Goal: Task Accomplishment & Management: Complete application form

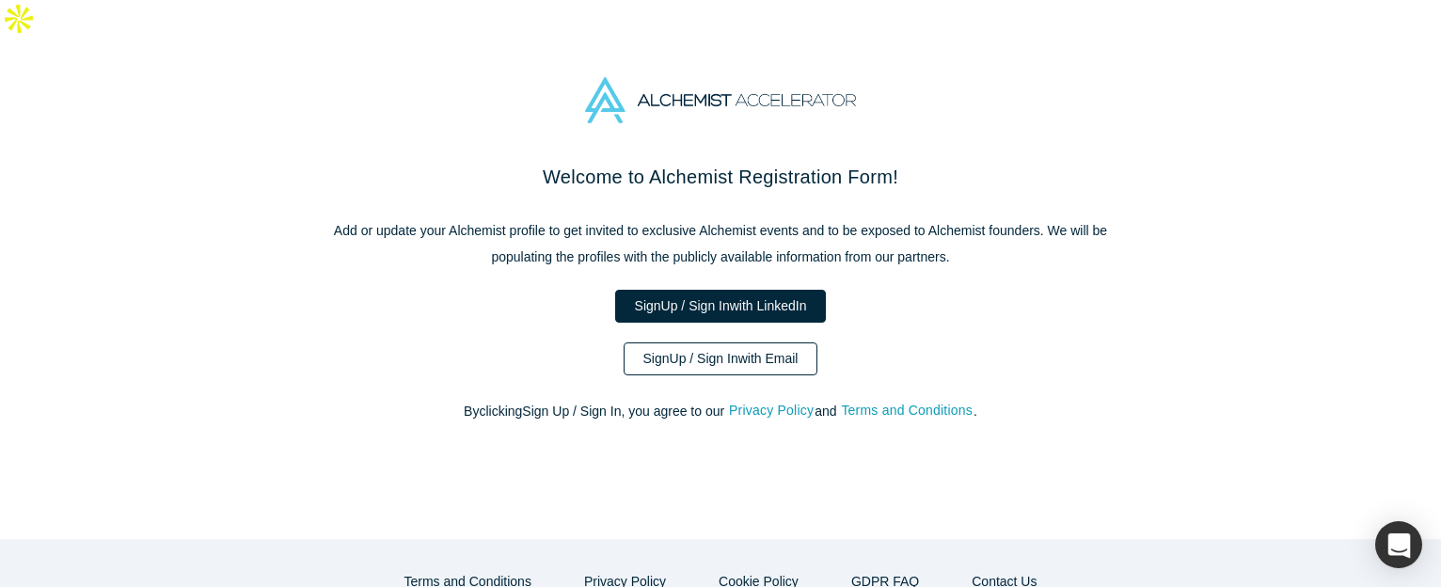
click at [677, 342] on link "Sign Up / Sign In with Email" at bounding box center [721, 358] width 195 height 33
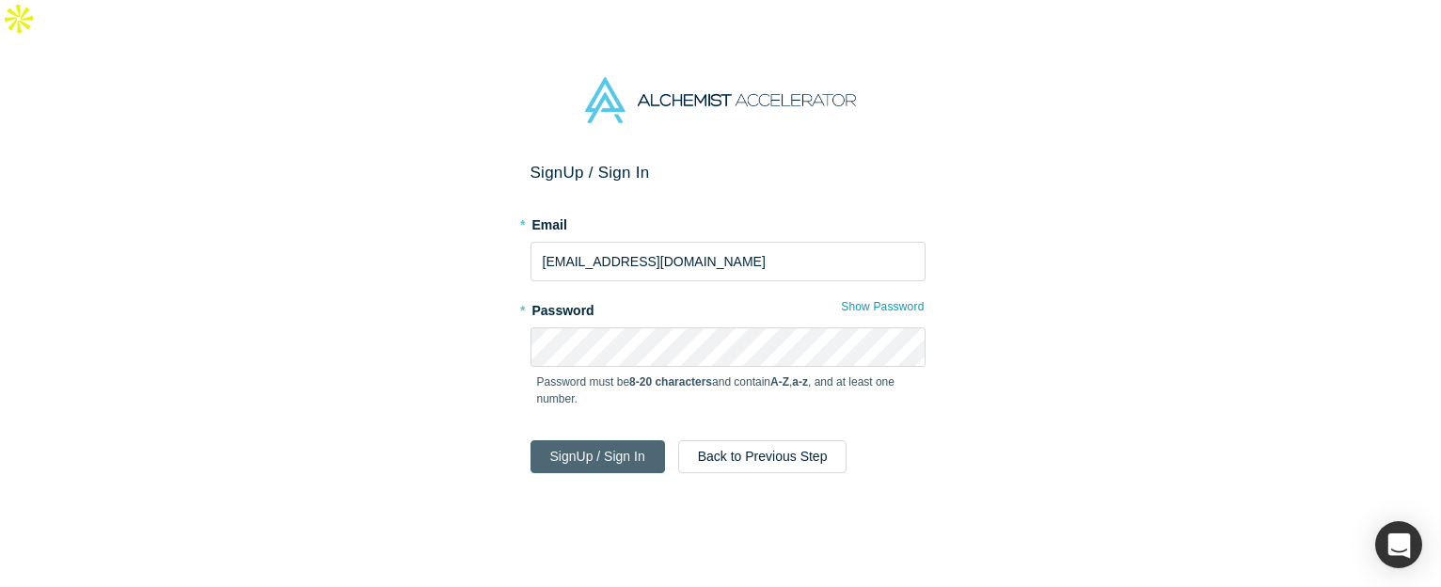
click at [597, 440] on button "Sign Up / Sign In" at bounding box center [598, 456] width 135 height 33
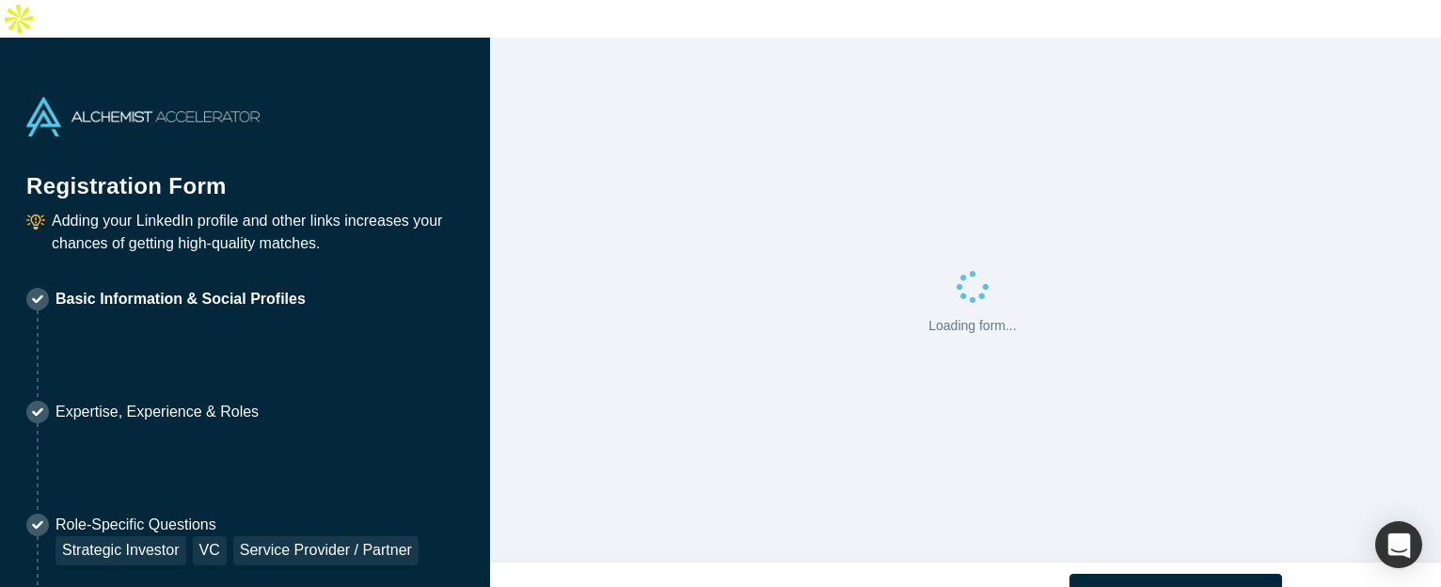
select select "US"
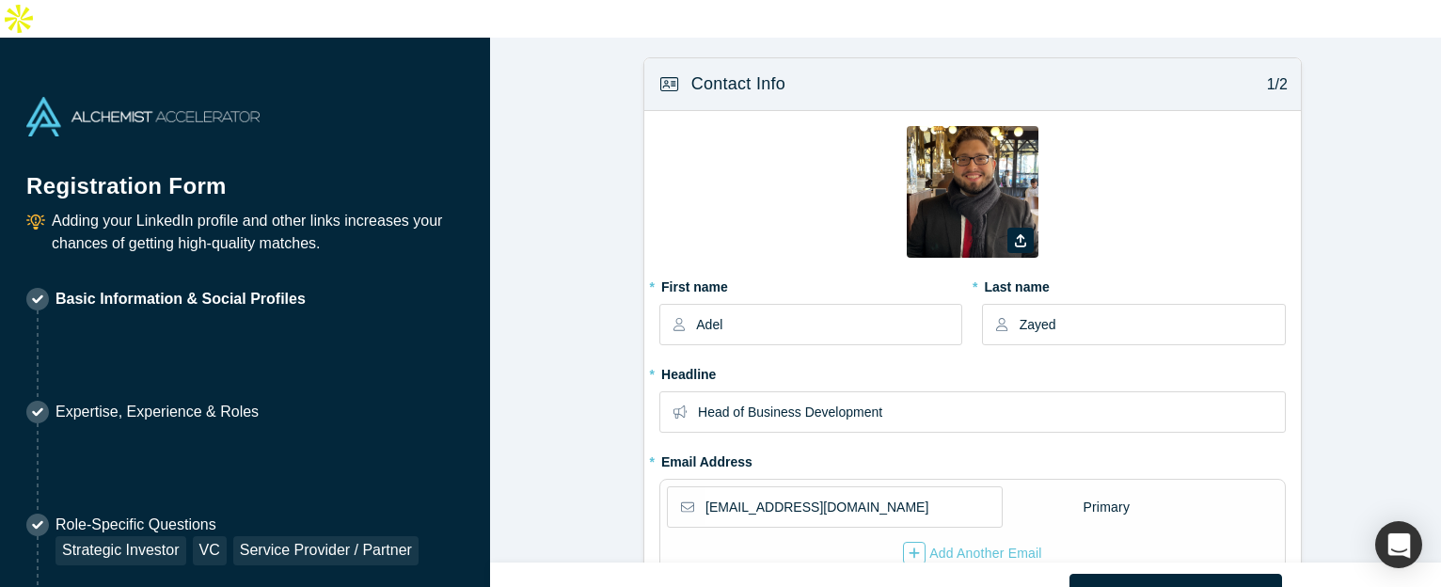
type input "[GEOGRAPHIC_DATA], [GEOGRAPHIC_DATA], [GEOGRAPHIC_DATA]"
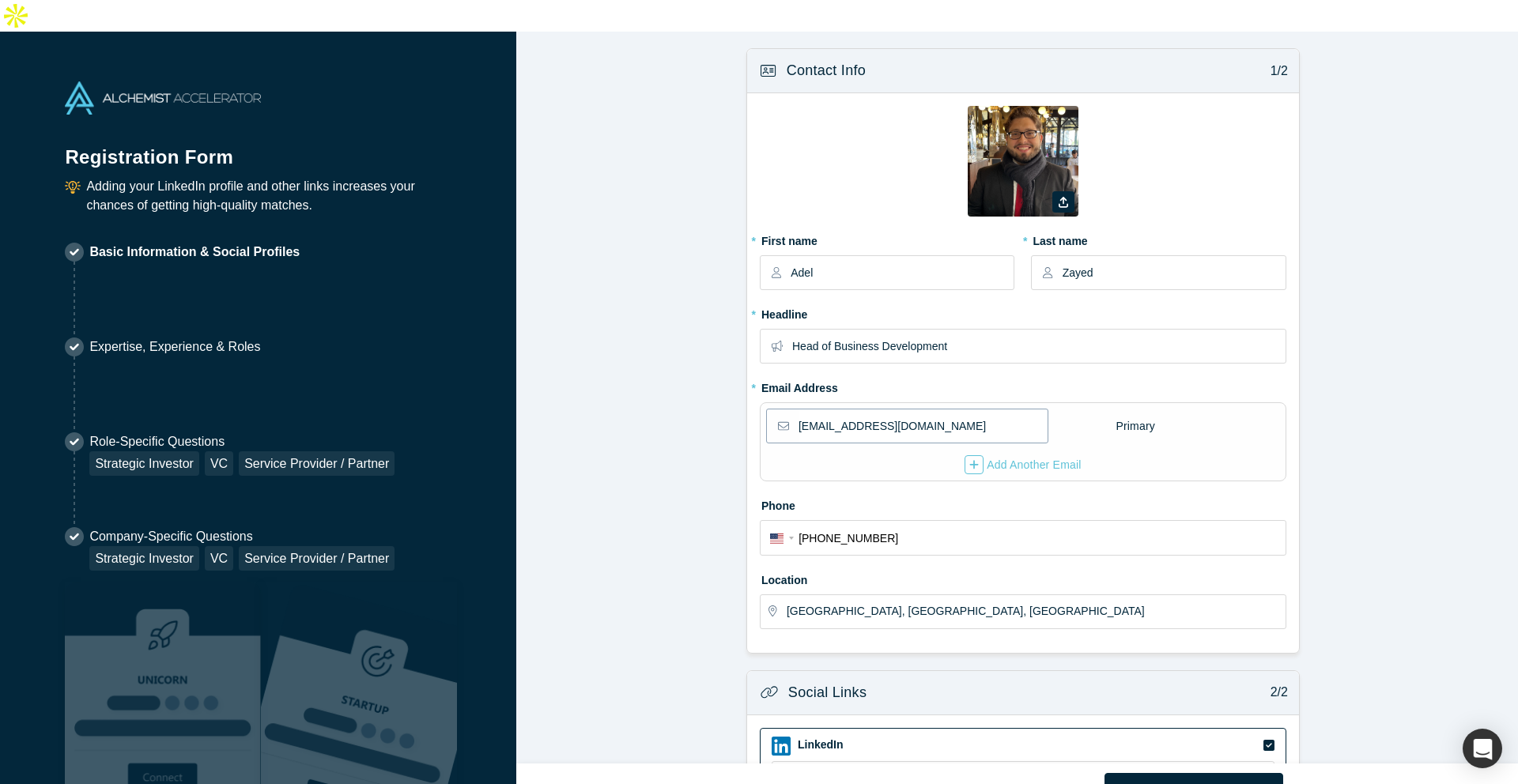
click at [886, 409] on input "[EMAIL_ADDRESS][DOMAIN_NAME]" at bounding box center [922, 426] width 248 height 34
type input "[EMAIL_ADDRESS][DOMAIN_NAME]"
drag, startPoint x: 667, startPoint y: 393, endPoint x: 679, endPoint y: 392, distance: 12.0
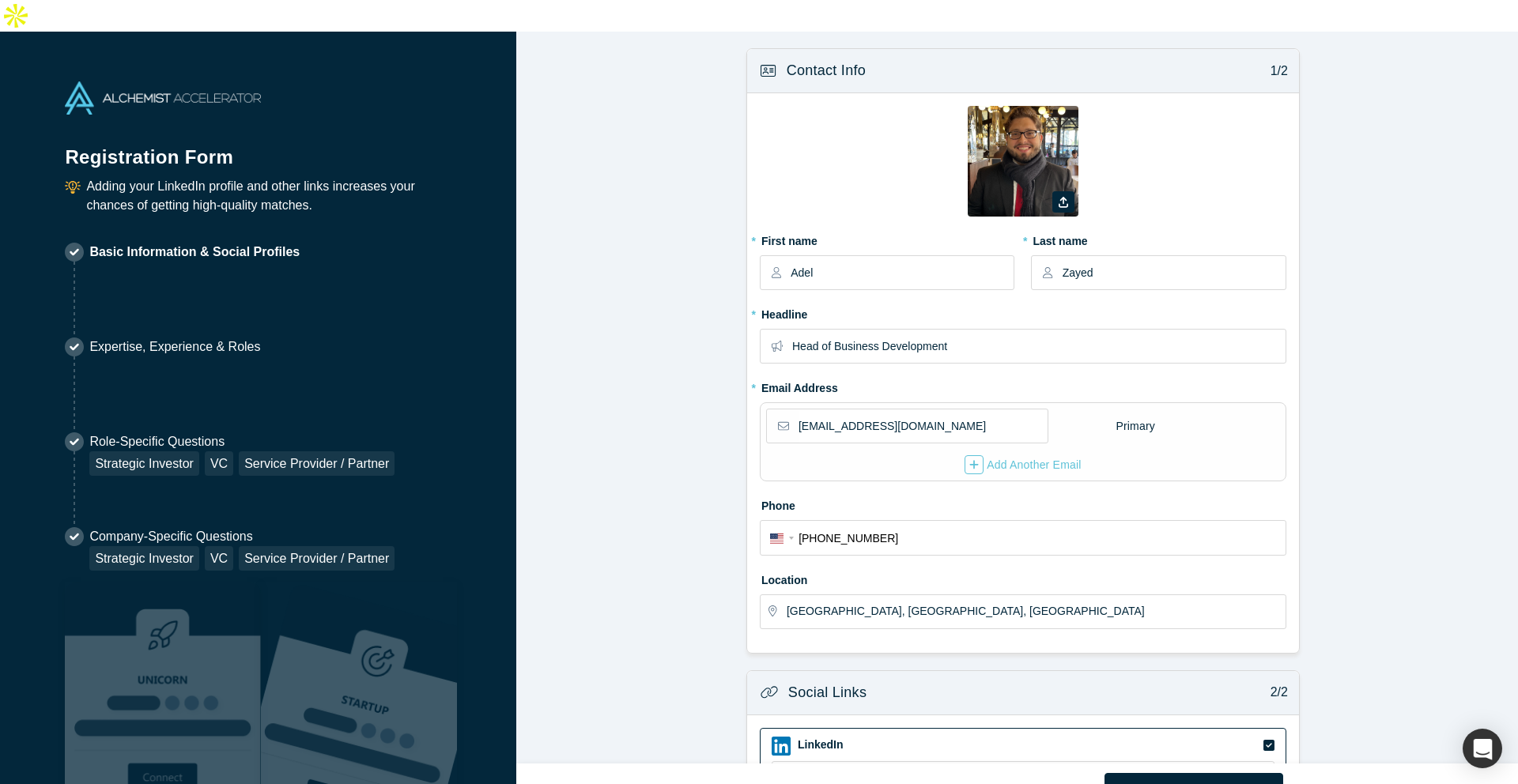
click at [667, 392] on form "Contact Info 1/2 Zoom Save Remove Upload New * First name [PERSON_NAME] * Last …" at bounding box center [1023, 563] width 1014 height 1031
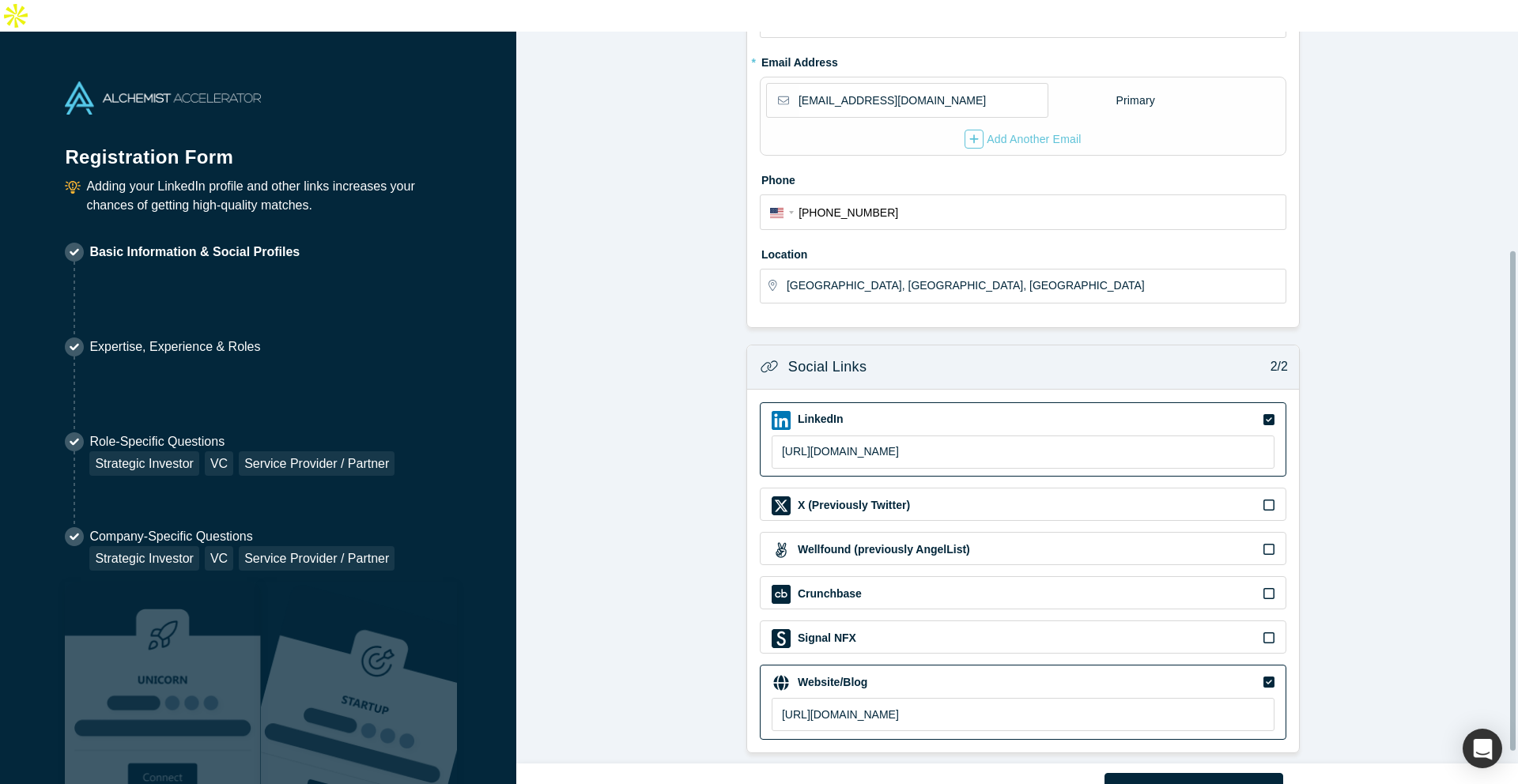
scroll to position [338, 0]
click at [924, 492] on input "[URL][DOMAIN_NAME]" at bounding box center [1023, 715] width 503 height 34
paste input "[DOMAIN_NAME]"
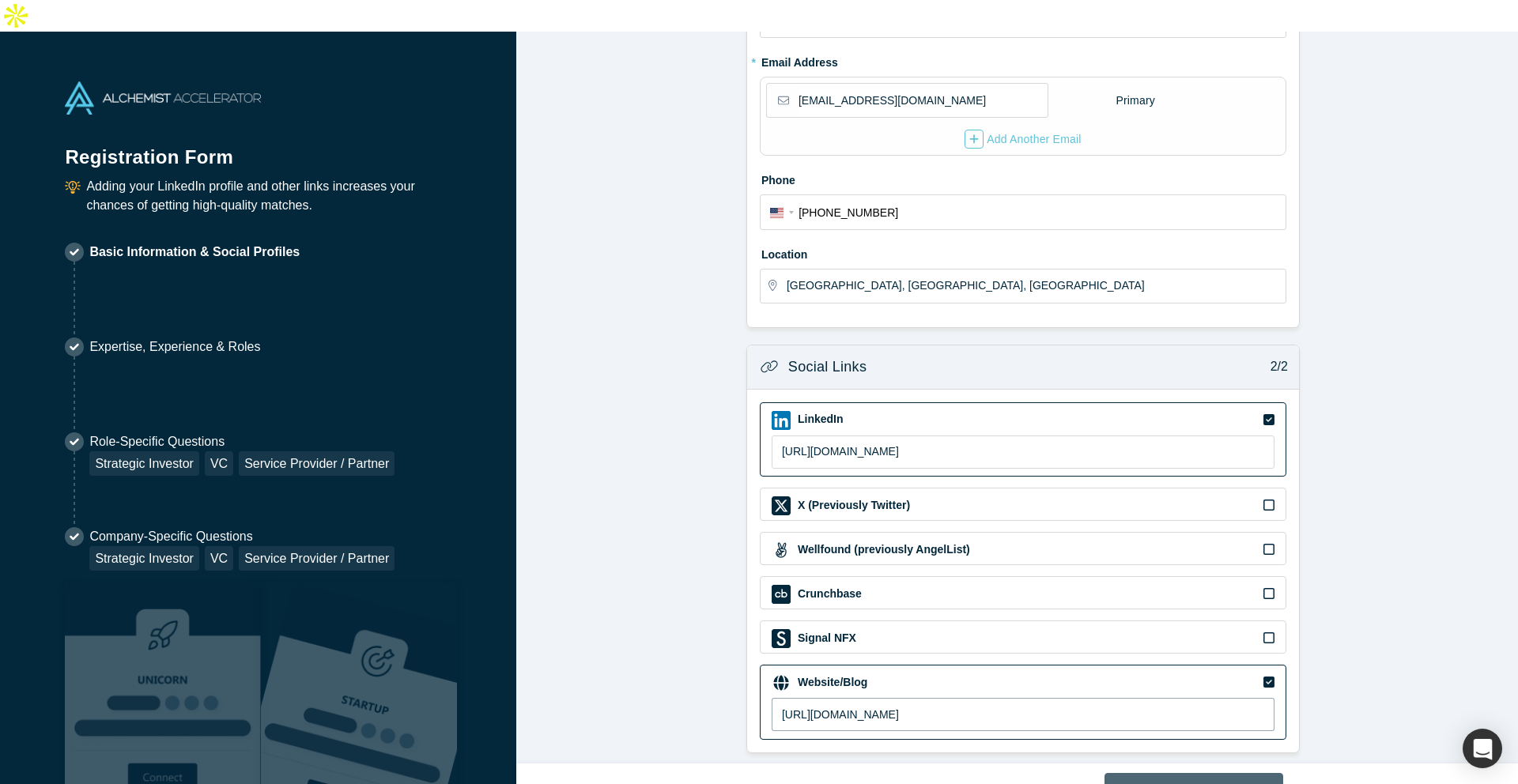
type input "[URL][DOMAIN_NAME]"
click at [1210, 492] on button "Next" at bounding box center [1194, 790] width 180 height 34
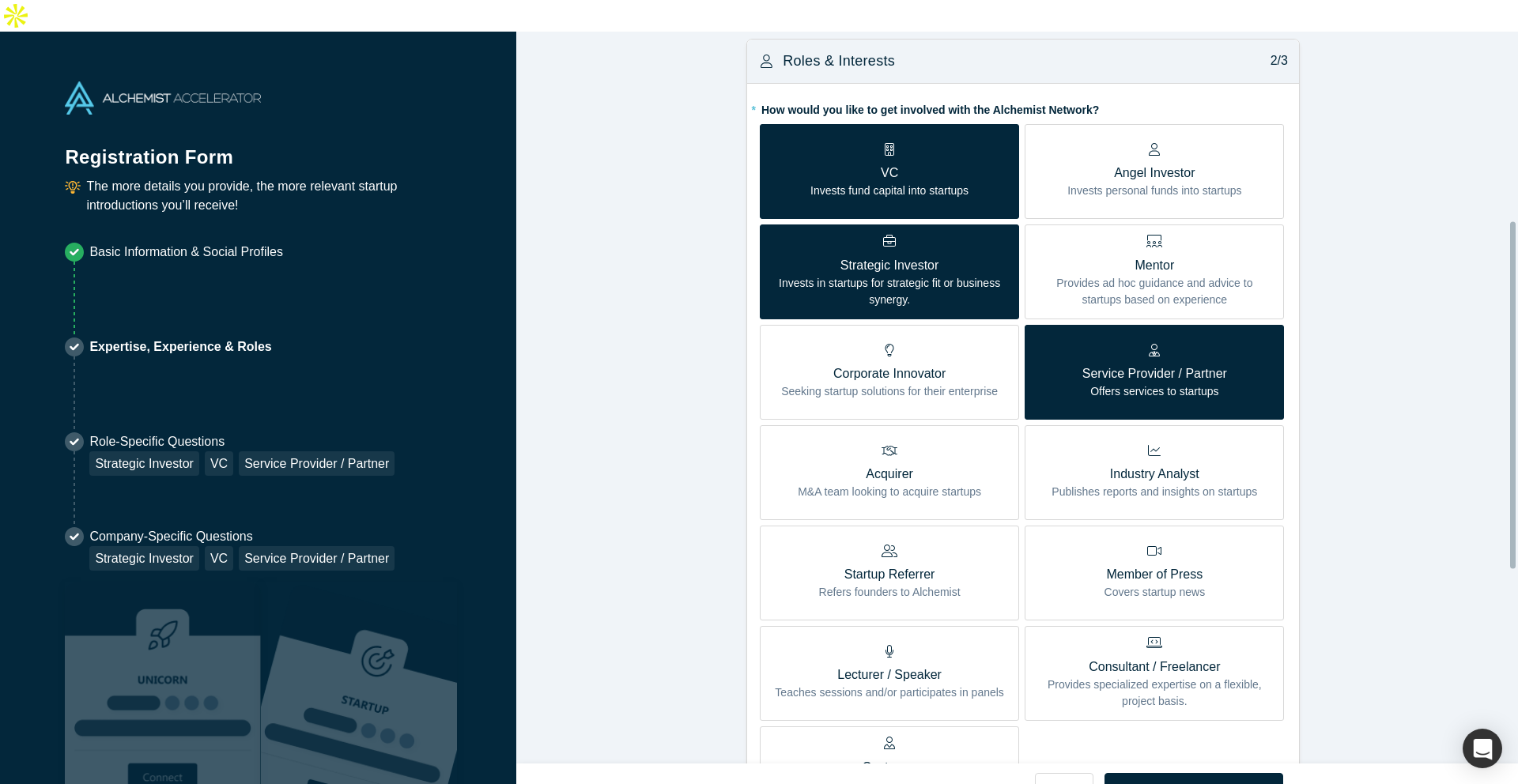
scroll to position [457, 0]
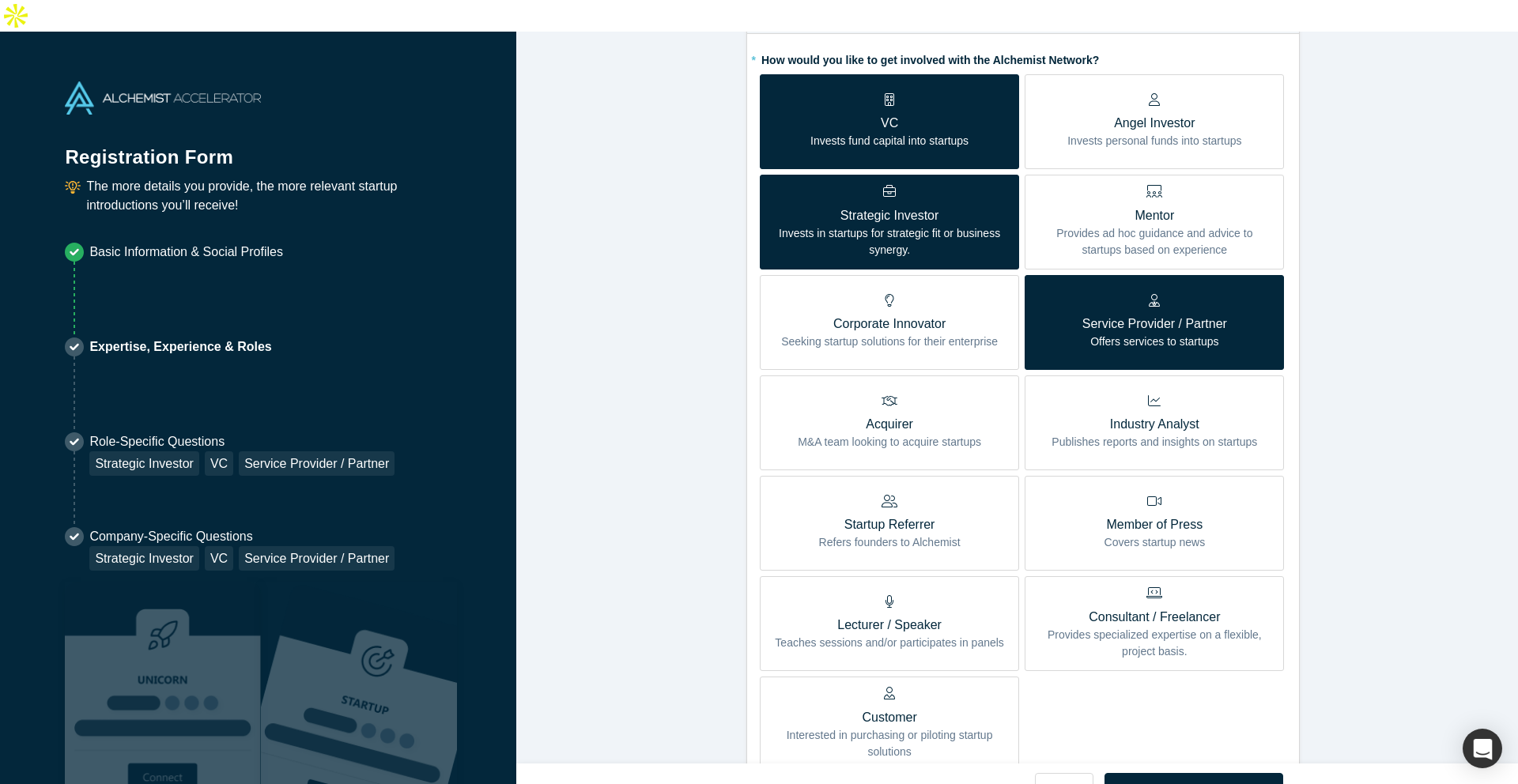
click at [1141, 434] on p "Publishes reports and insights on startups" at bounding box center [1154, 442] width 206 height 17
click at [0, 0] on input "Industry Analyst Publishes reports and insights on startups" at bounding box center [0, 0] width 0 height 0
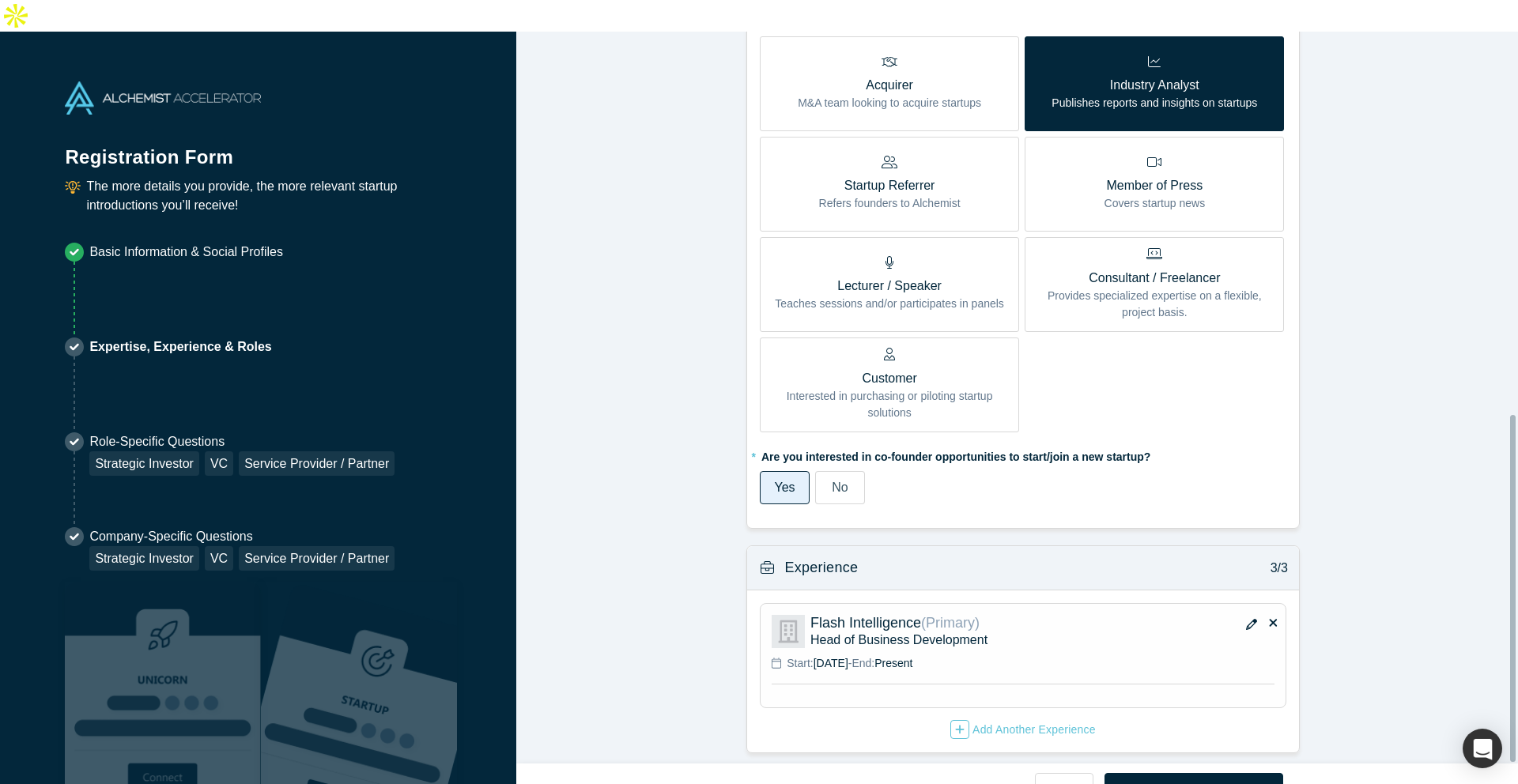
scroll to position [808, 0]
click at [1210, 492] on button "Next" at bounding box center [1194, 790] width 180 height 34
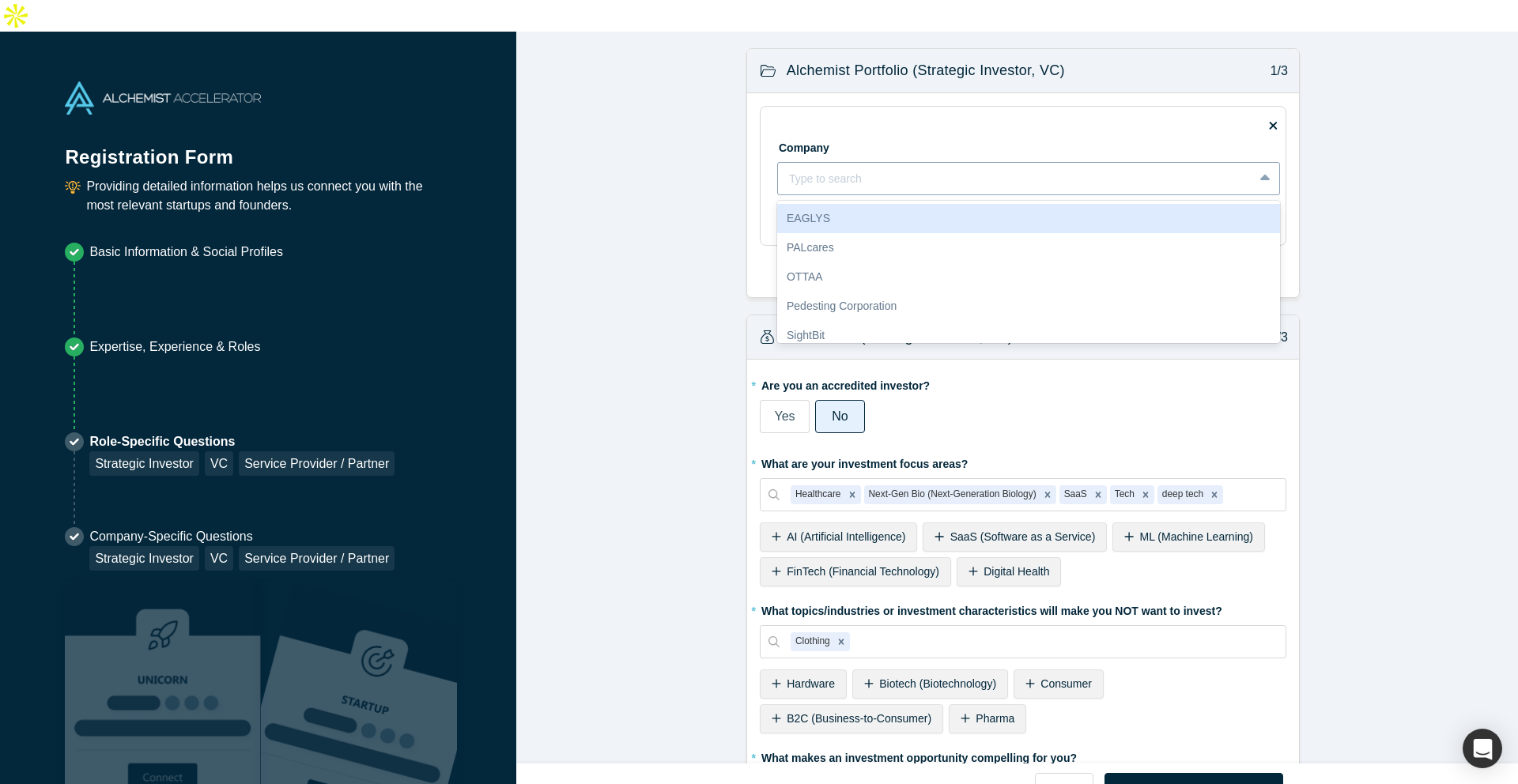
click at [891, 162] on div "Type to search" at bounding box center [1029, 179] width 503 height 34
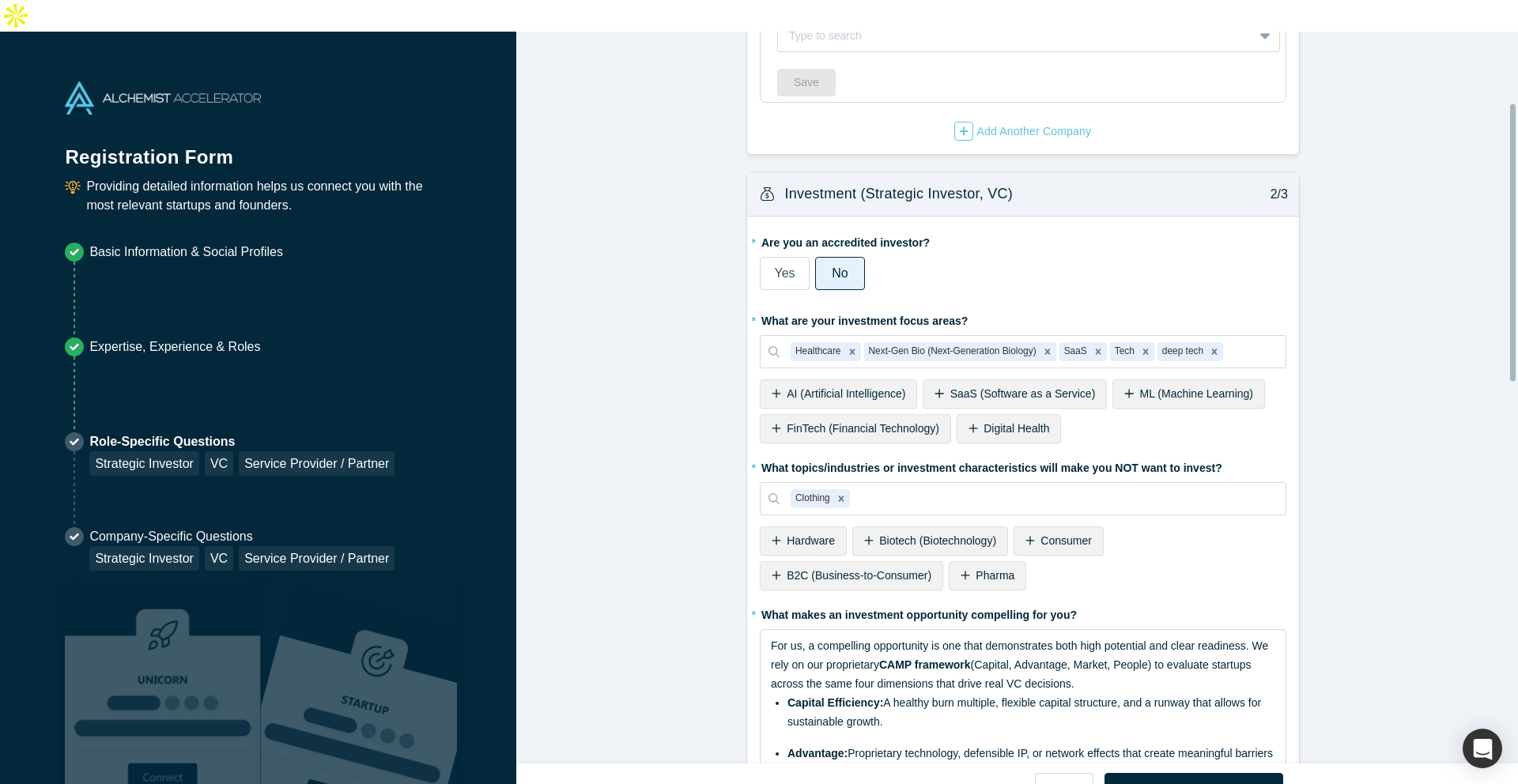
scroll to position [242, 0]
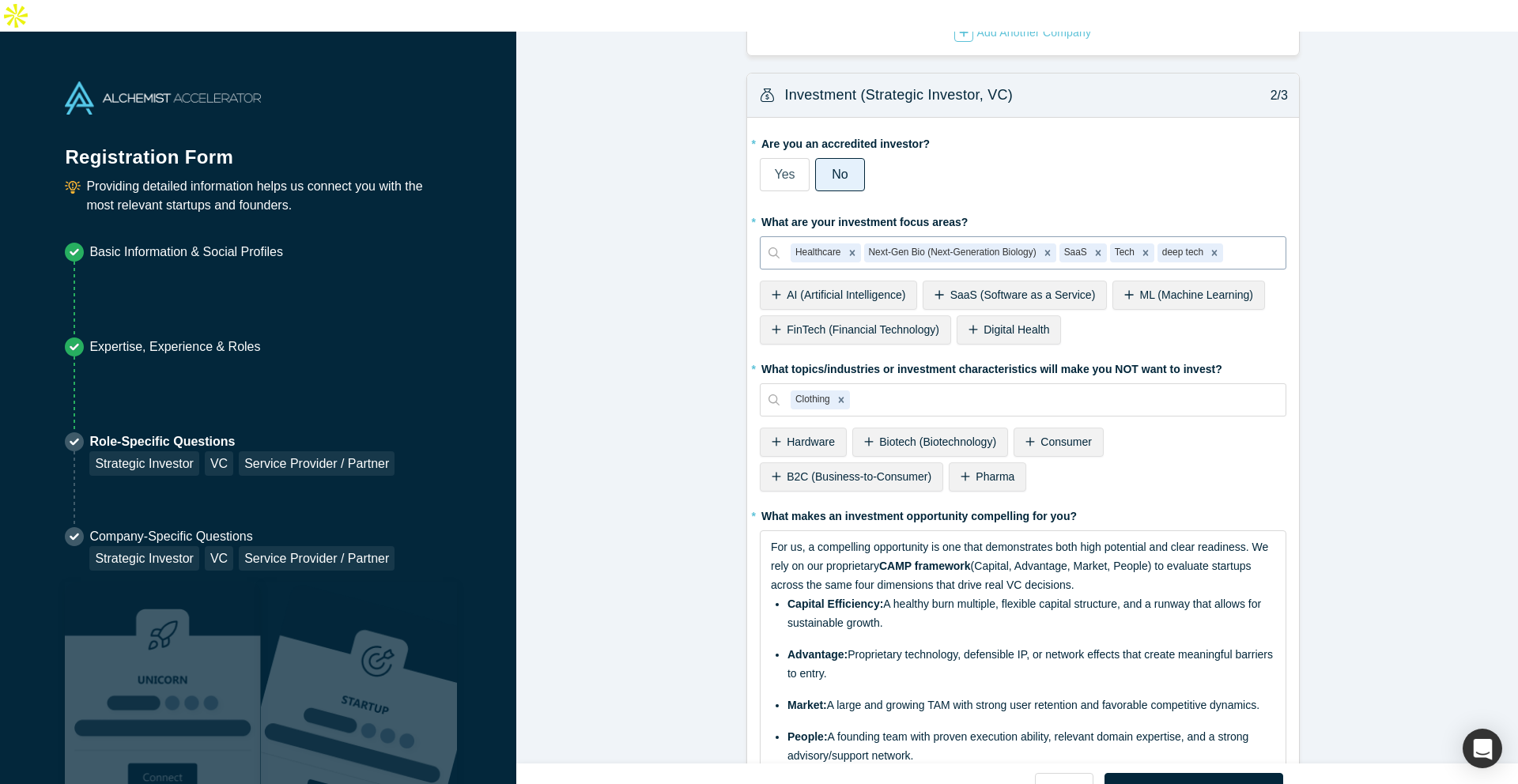
click at [1210, 244] on div at bounding box center [1250, 254] width 48 height 20
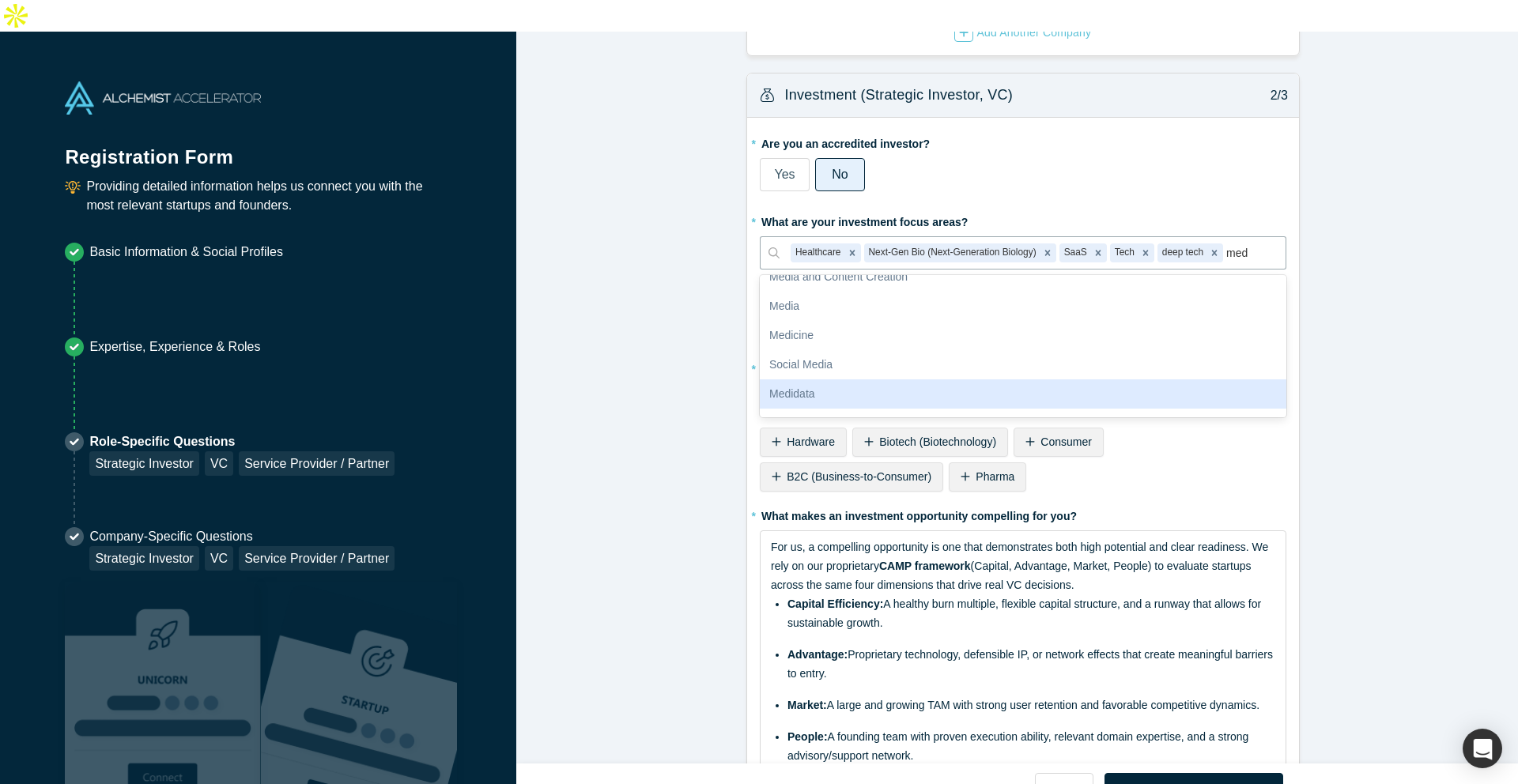
scroll to position [0, 0]
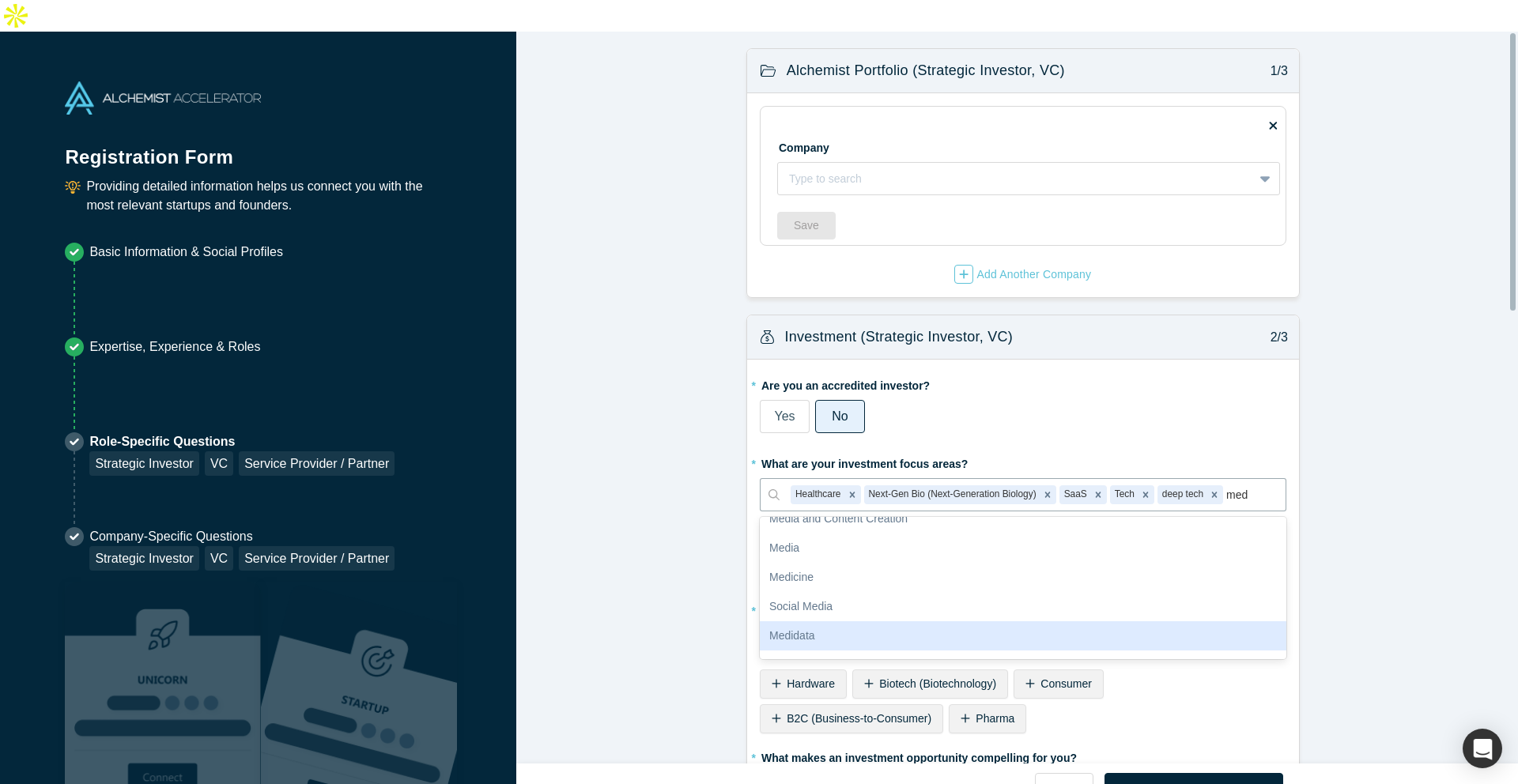
type input "med"
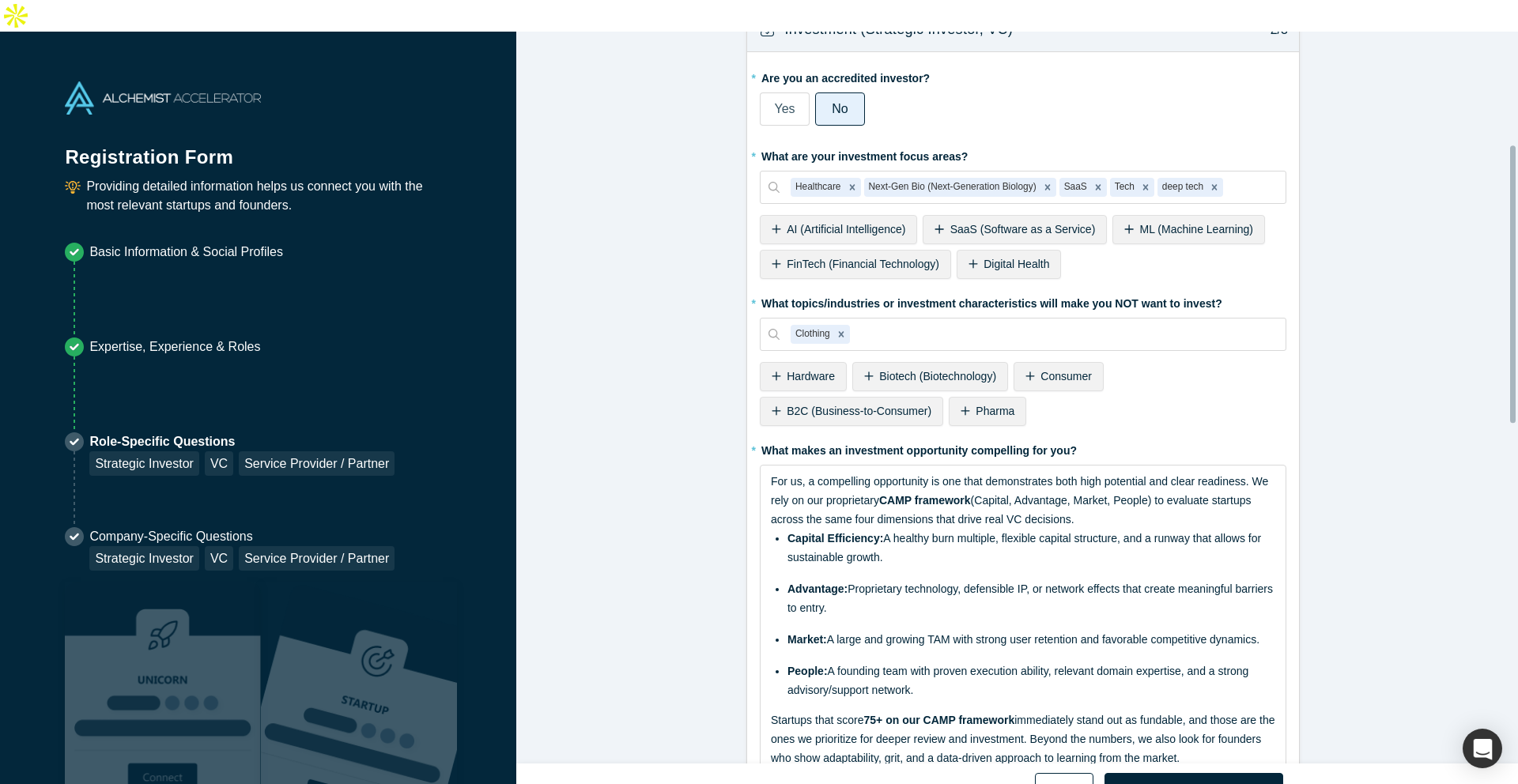
scroll to position [287, 0]
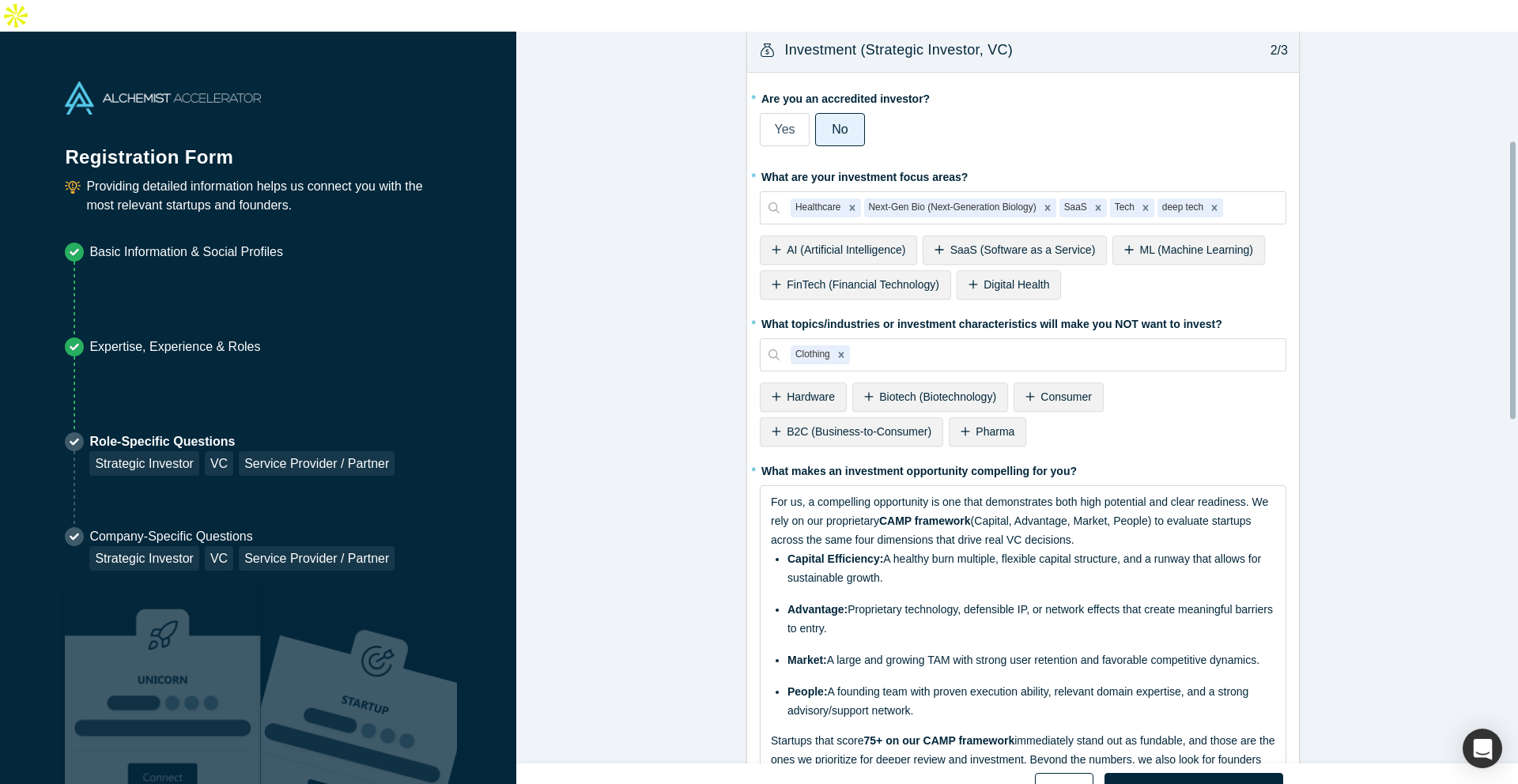
click at [1072, 492] on button "Back" at bounding box center [1063, 790] width 58 height 34
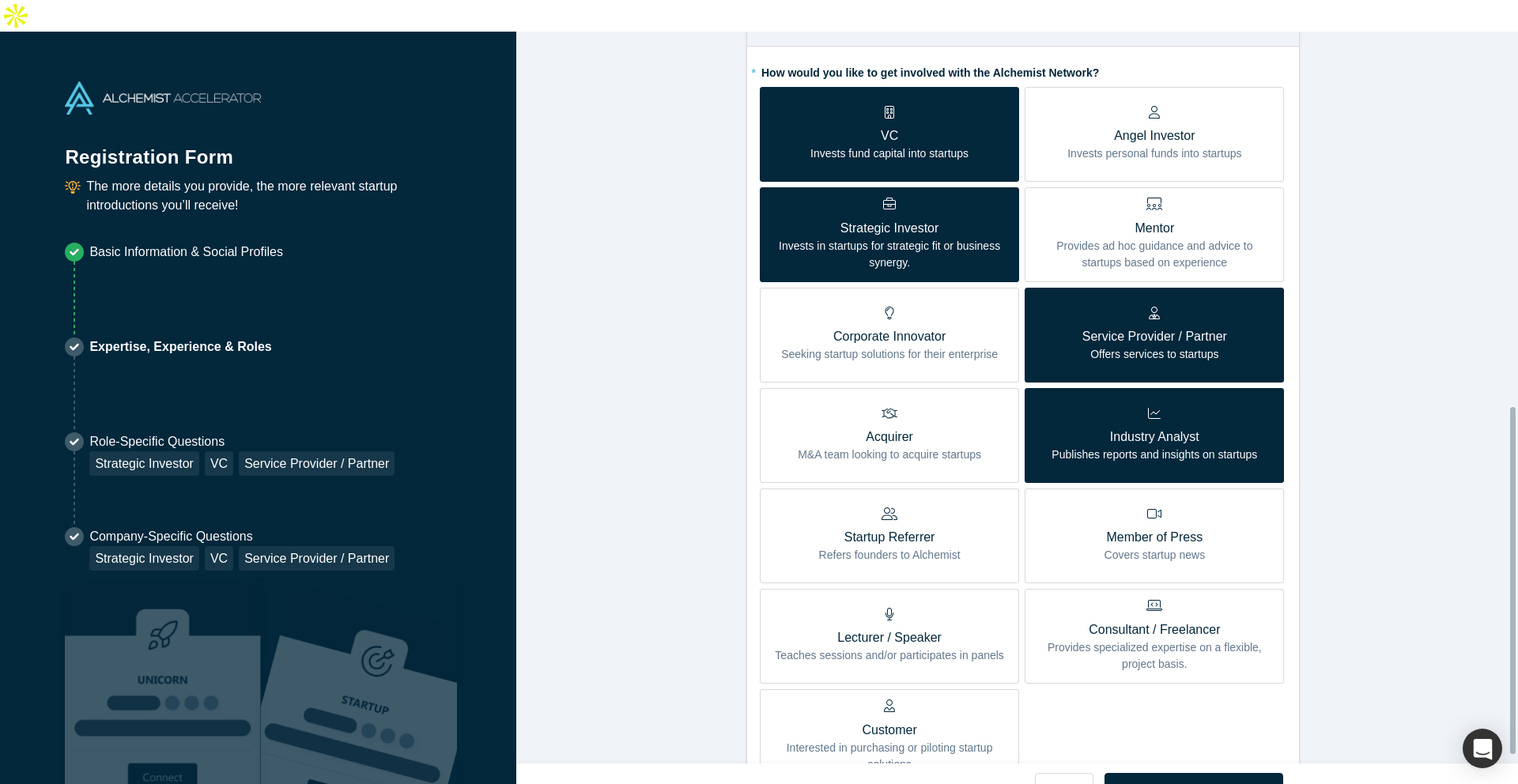
scroll to position [808, 0]
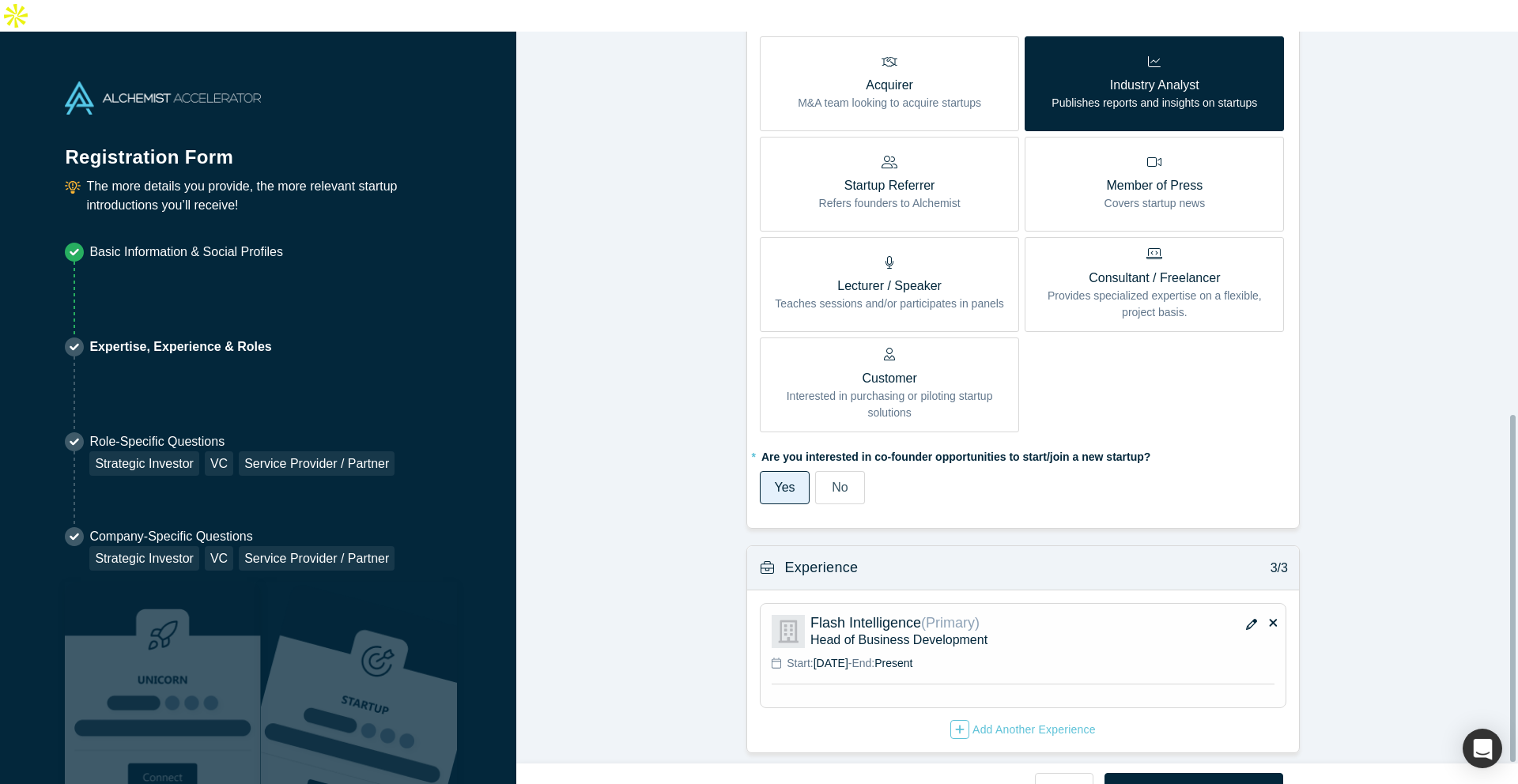
click at [832, 481] on span "No" at bounding box center [840, 487] width 16 height 13
click at [0, 0] on input "No" at bounding box center [0, 0] width 0 height 0
click at [1210, 492] on button "Next" at bounding box center [1194, 790] width 180 height 34
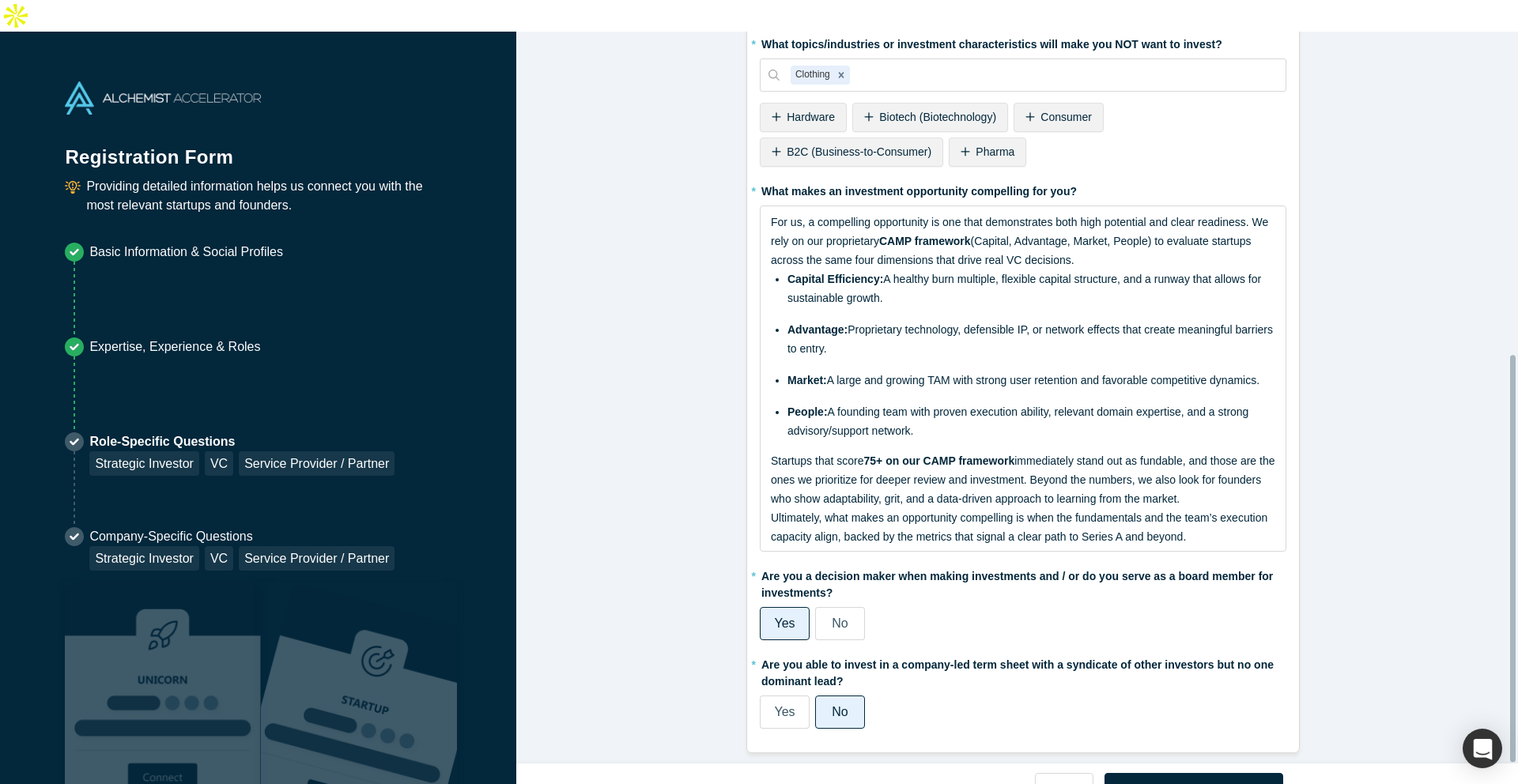
scroll to position [579, 0]
click at [781, 492] on div "Yes" at bounding box center [784, 712] width 20 height 19
click at [0, 0] on input "Yes" at bounding box center [0, 0] width 0 height 0
click at [1210, 492] on button "Next" at bounding box center [1194, 790] width 180 height 34
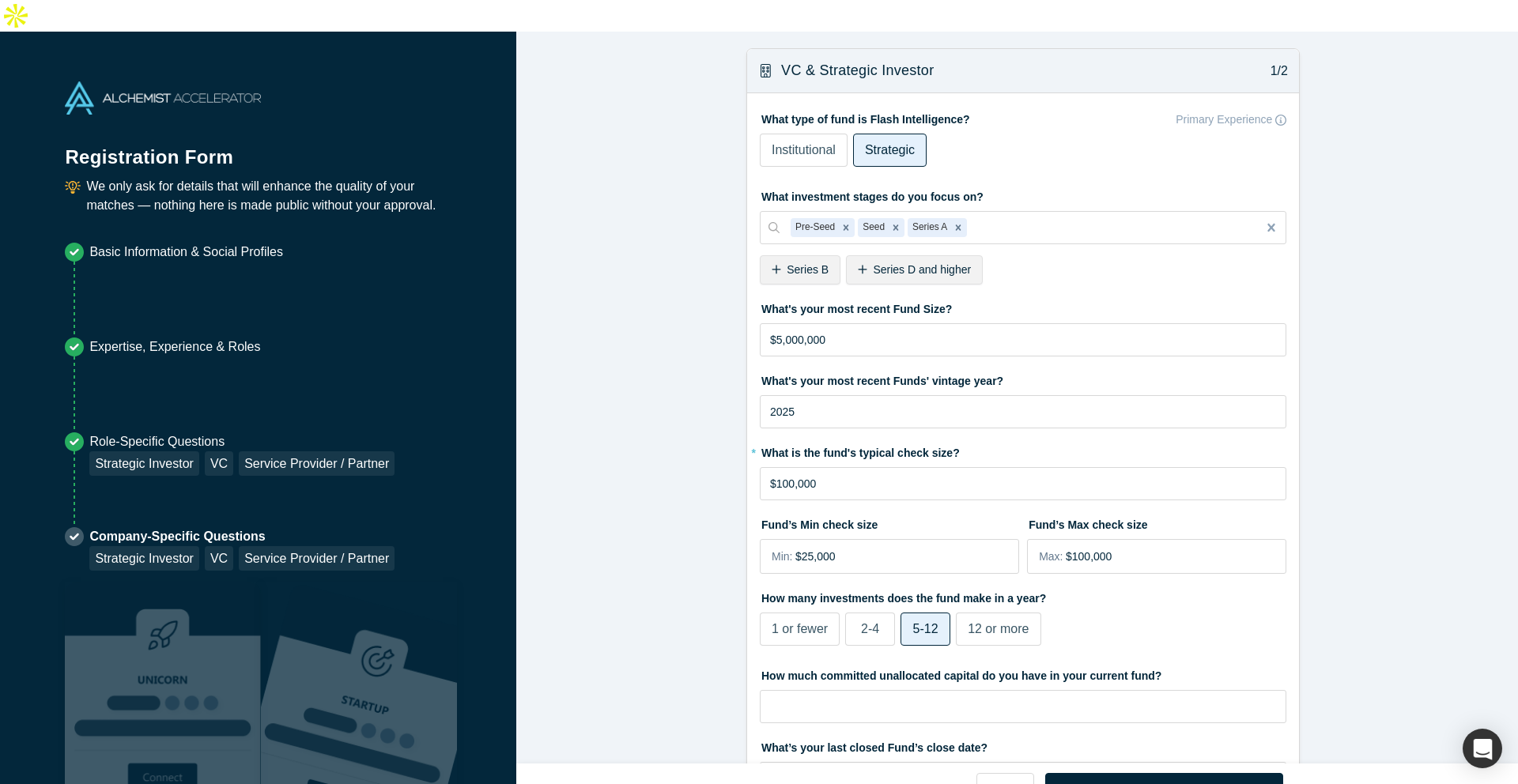
click at [805, 143] on span "Institutional" at bounding box center [804, 150] width 64 height 13
click at [0, 0] on input "Institutional" at bounding box center [0, 0] width 0 height 0
click at [913, 134] on label "Strategic" at bounding box center [889, 150] width 73 height 34
click at [0, 0] on input "Strategic" at bounding box center [0, 0] width 0 height 0
click at [780, 255] on div "Series B" at bounding box center [800, 270] width 81 height 29
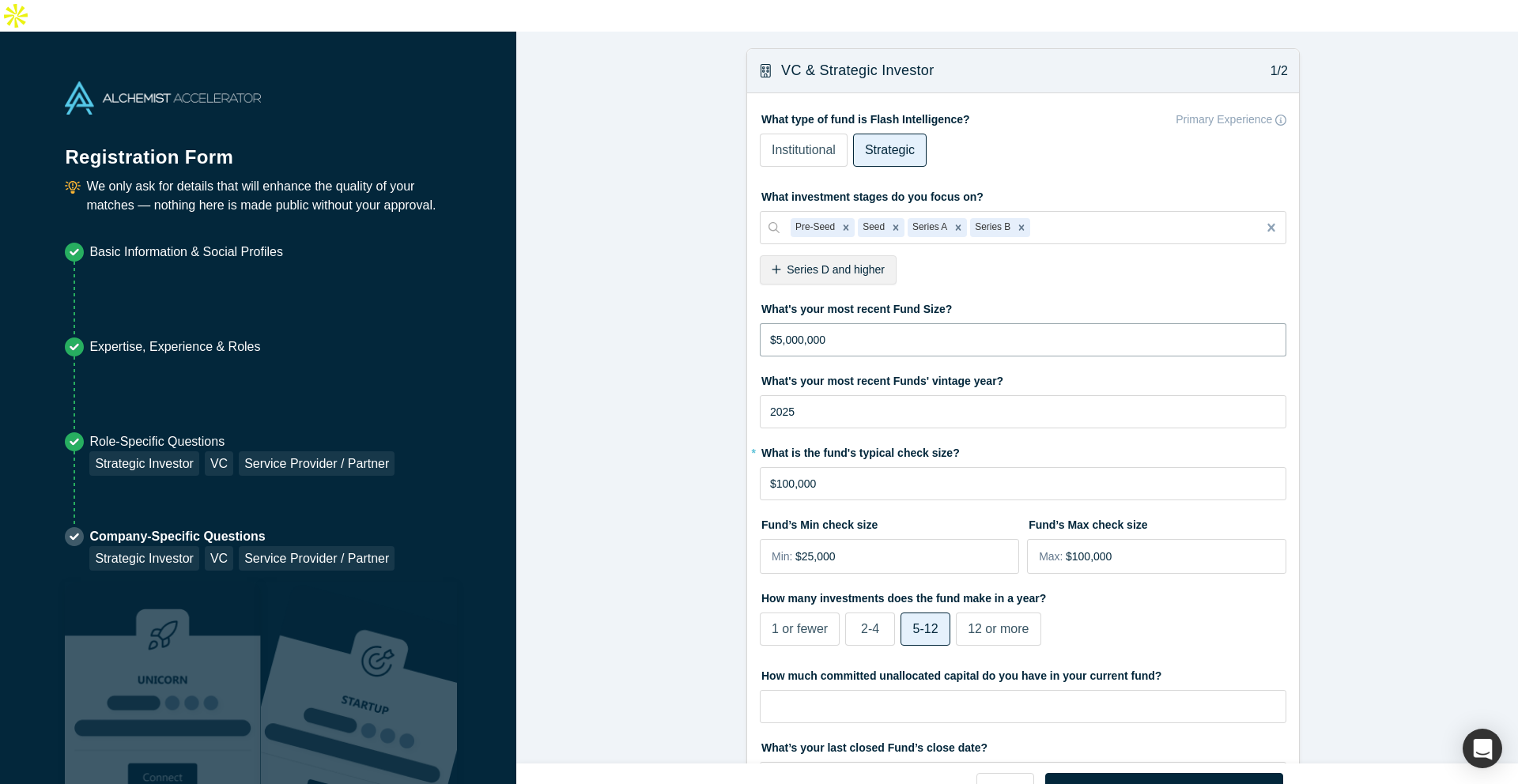
click at [841, 324] on input "$5,000,000" at bounding box center [1023, 340] width 527 height 34
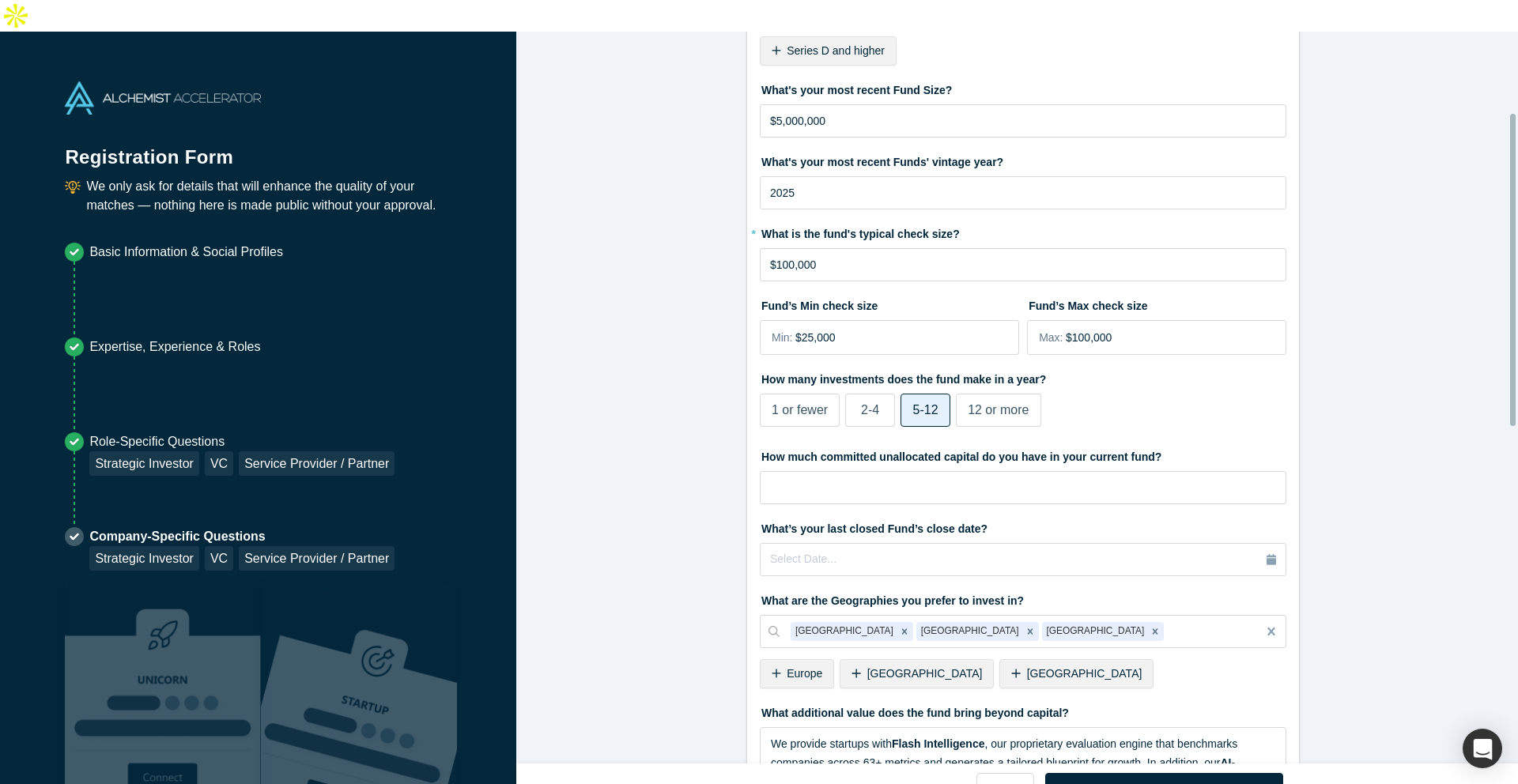
scroll to position [220, 0]
click at [1173, 320] on input "$100,000" at bounding box center [1175, 337] width 219 height 34
type input "$500,000"
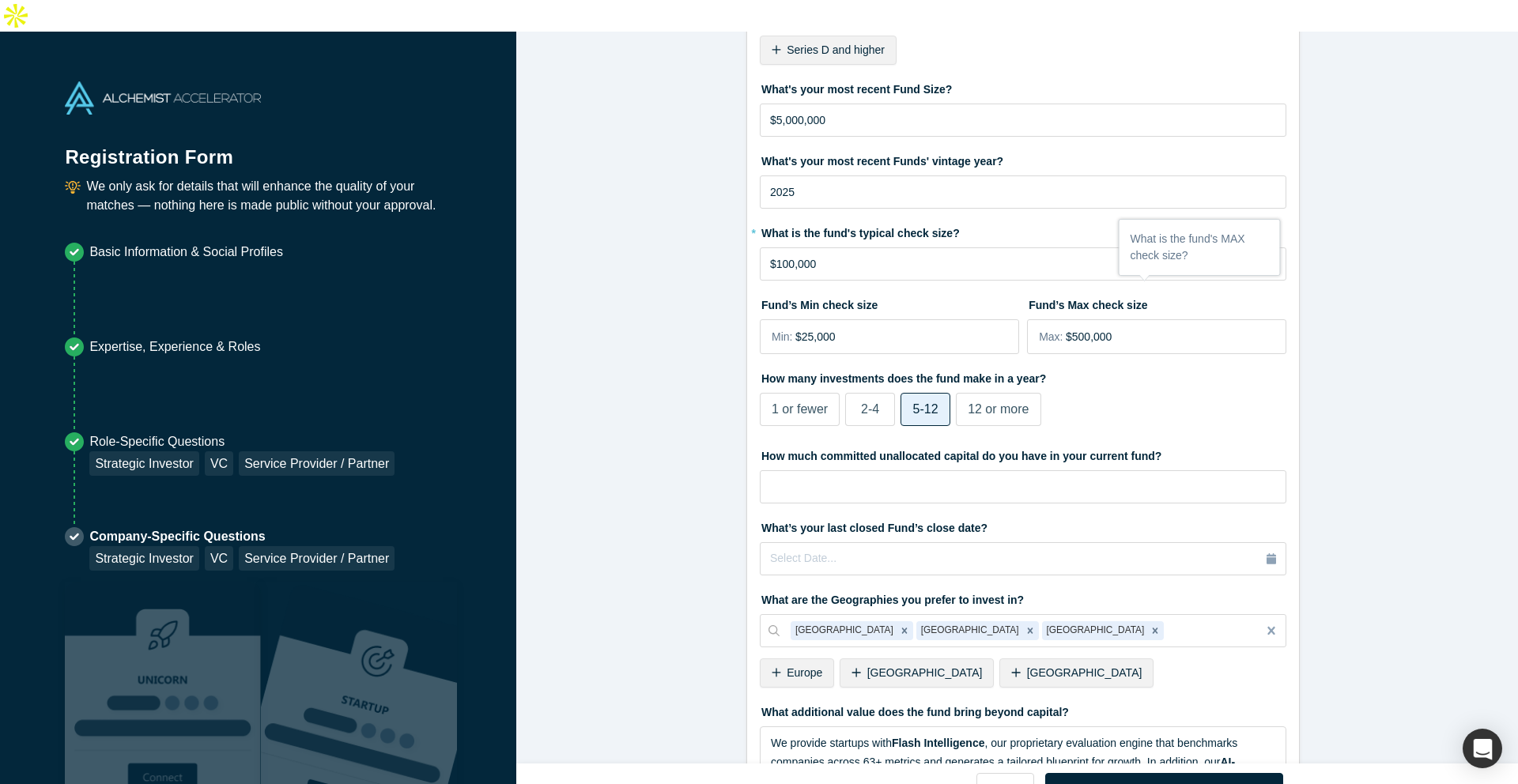
click at [688, 375] on form "VC & Strategic Investor 1/2 What type of fund is Flash Intelligence? Primary Ex…" at bounding box center [1023, 664] width 1014 height 1671
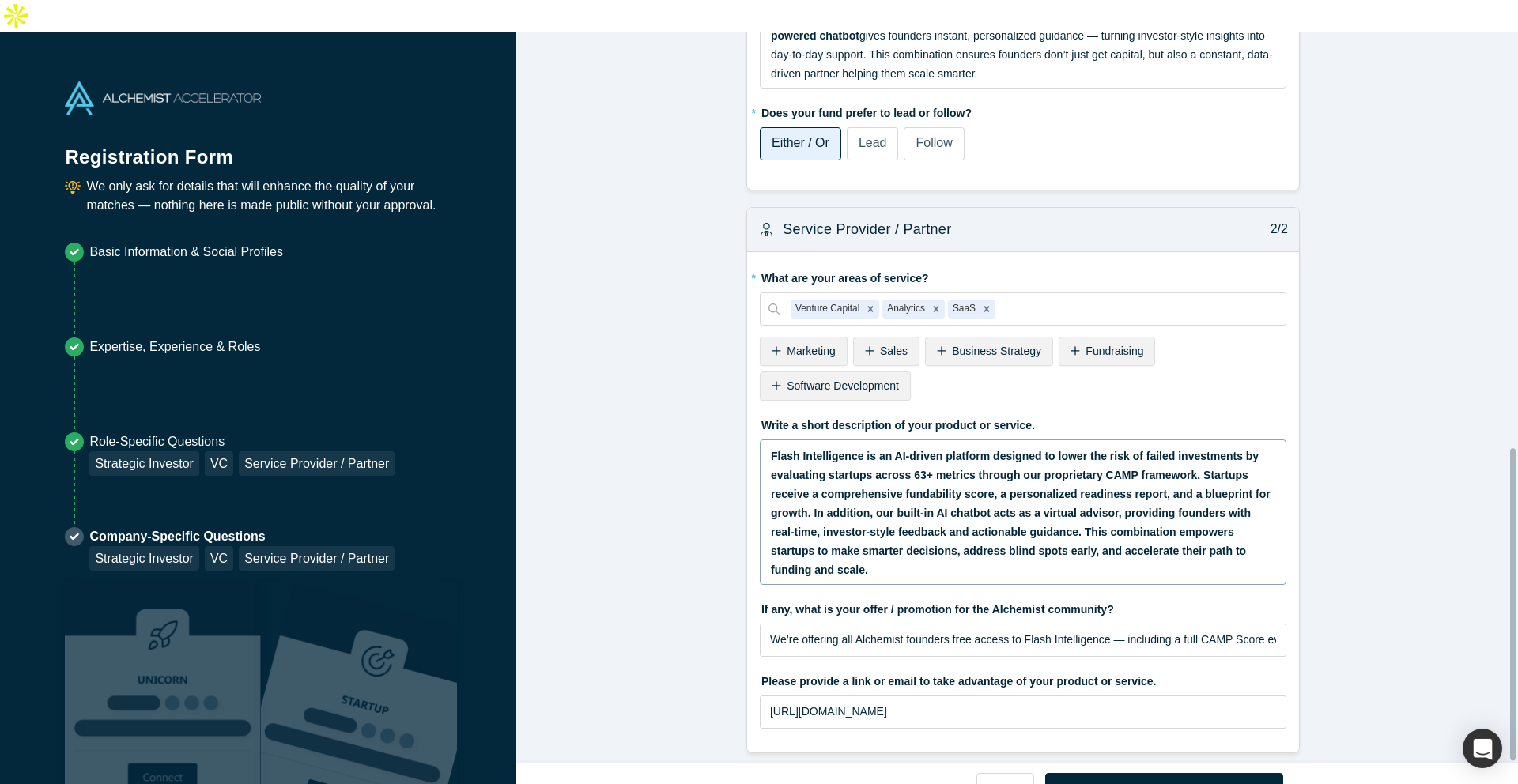
scroll to position [977, 0]
click at [932, 492] on input "[URL][DOMAIN_NAME]" at bounding box center [1023, 713] width 527 height 34
paste input "[DOMAIN_NAME][URL]"
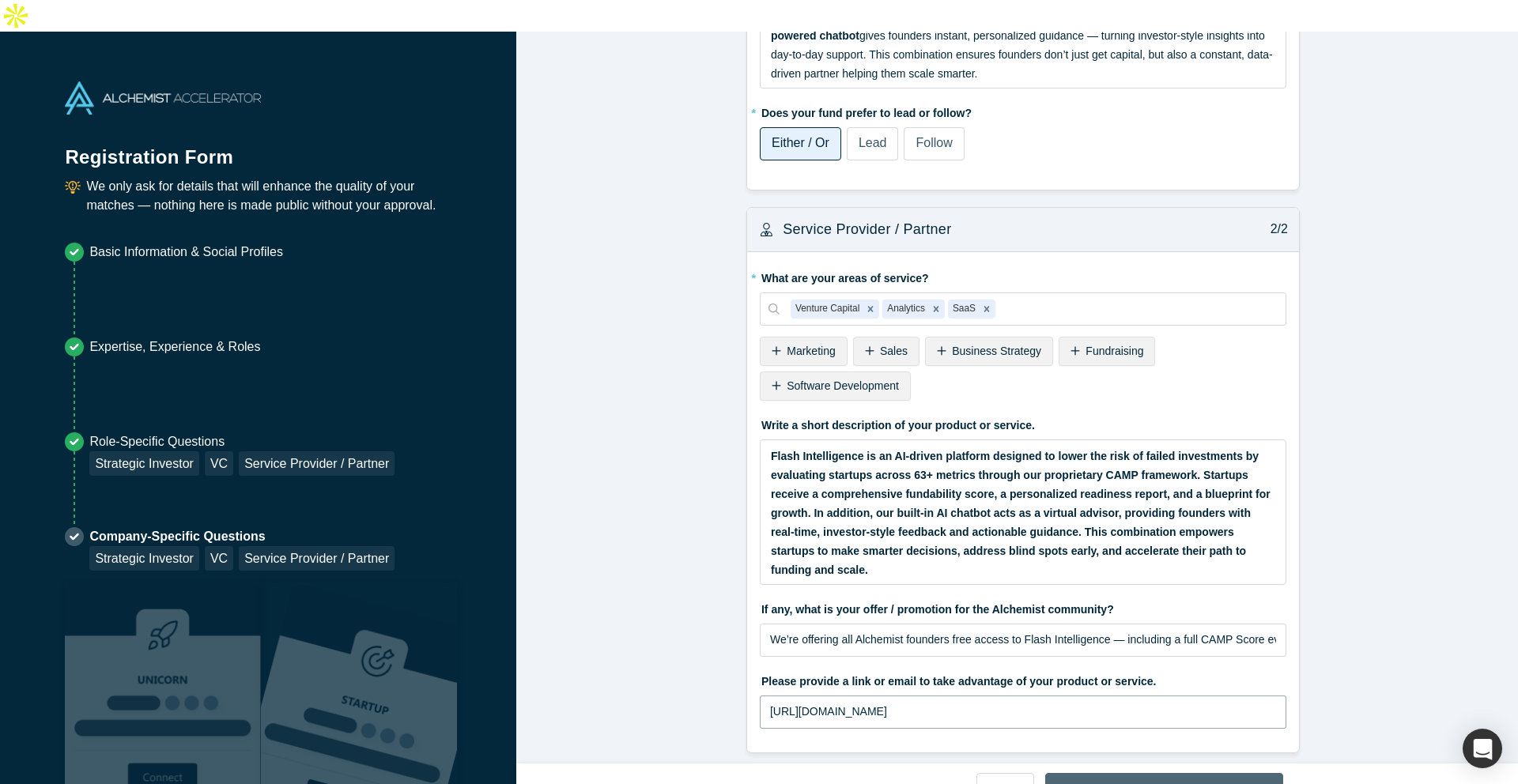
type input "[URL][DOMAIN_NAME]"
click at [1179, 492] on button "Confirm & Finish" at bounding box center [1164, 790] width 238 height 34
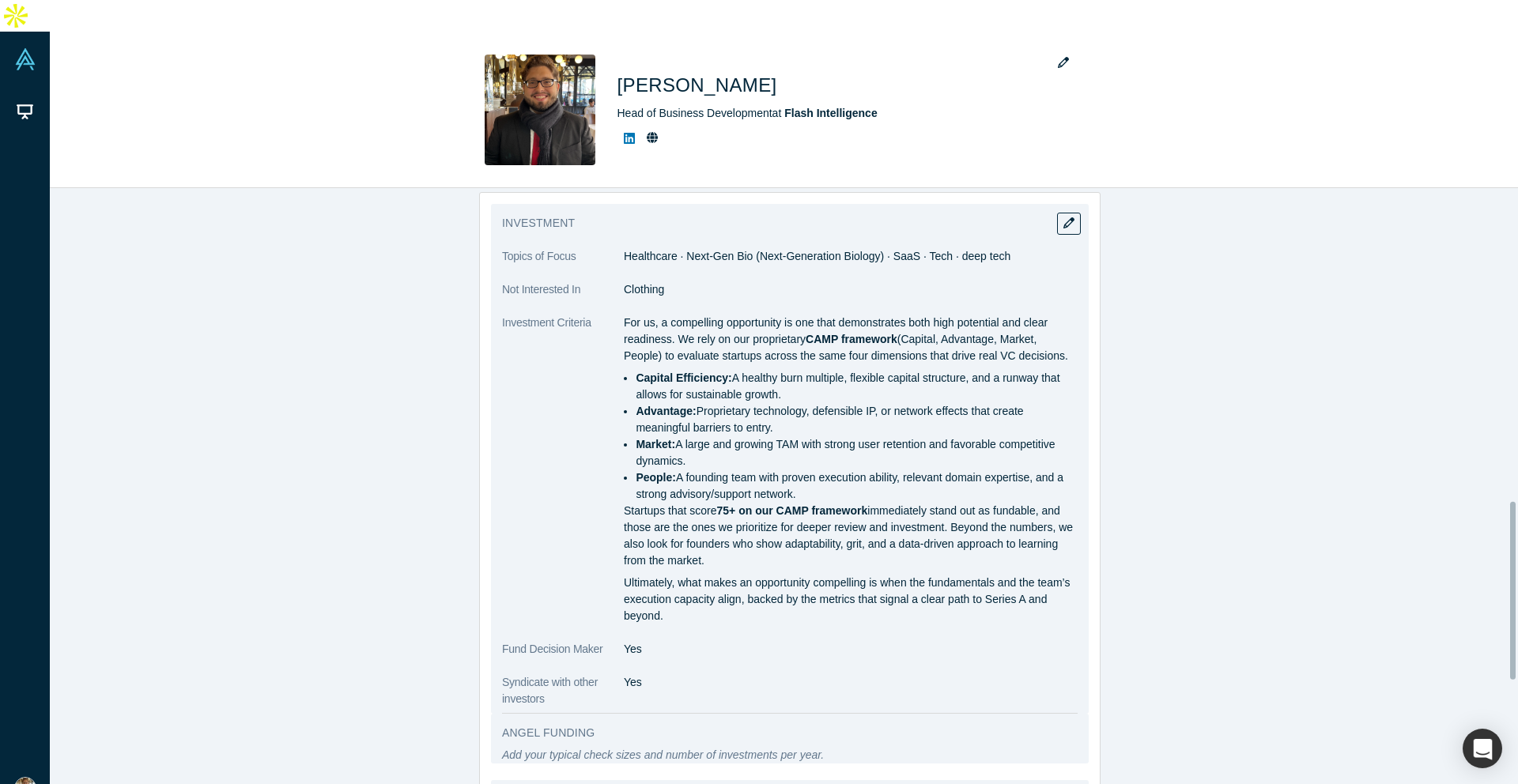
scroll to position [317, 0]
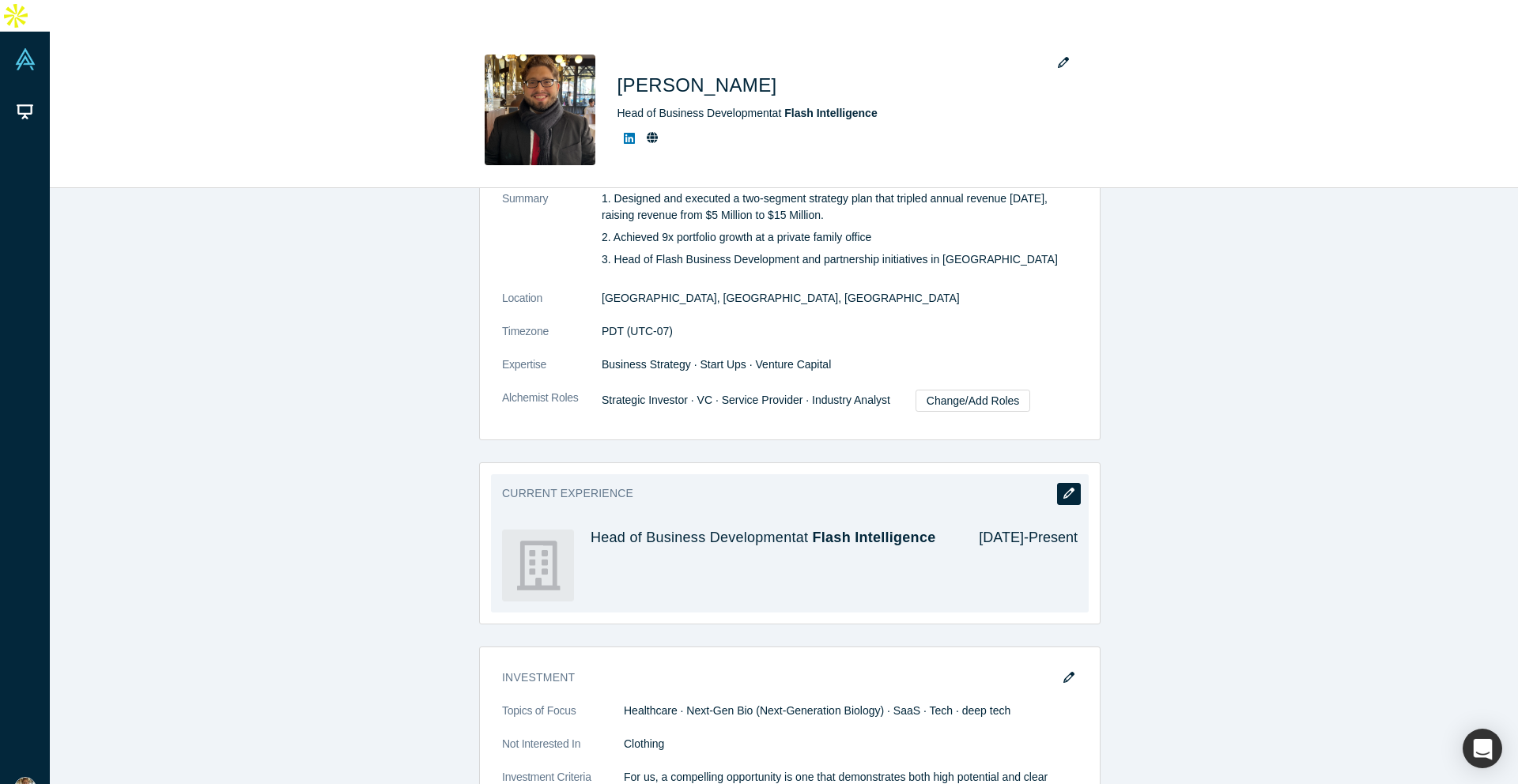
click at [1068, 483] on button "button" at bounding box center [1069, 494] width 24 height 22
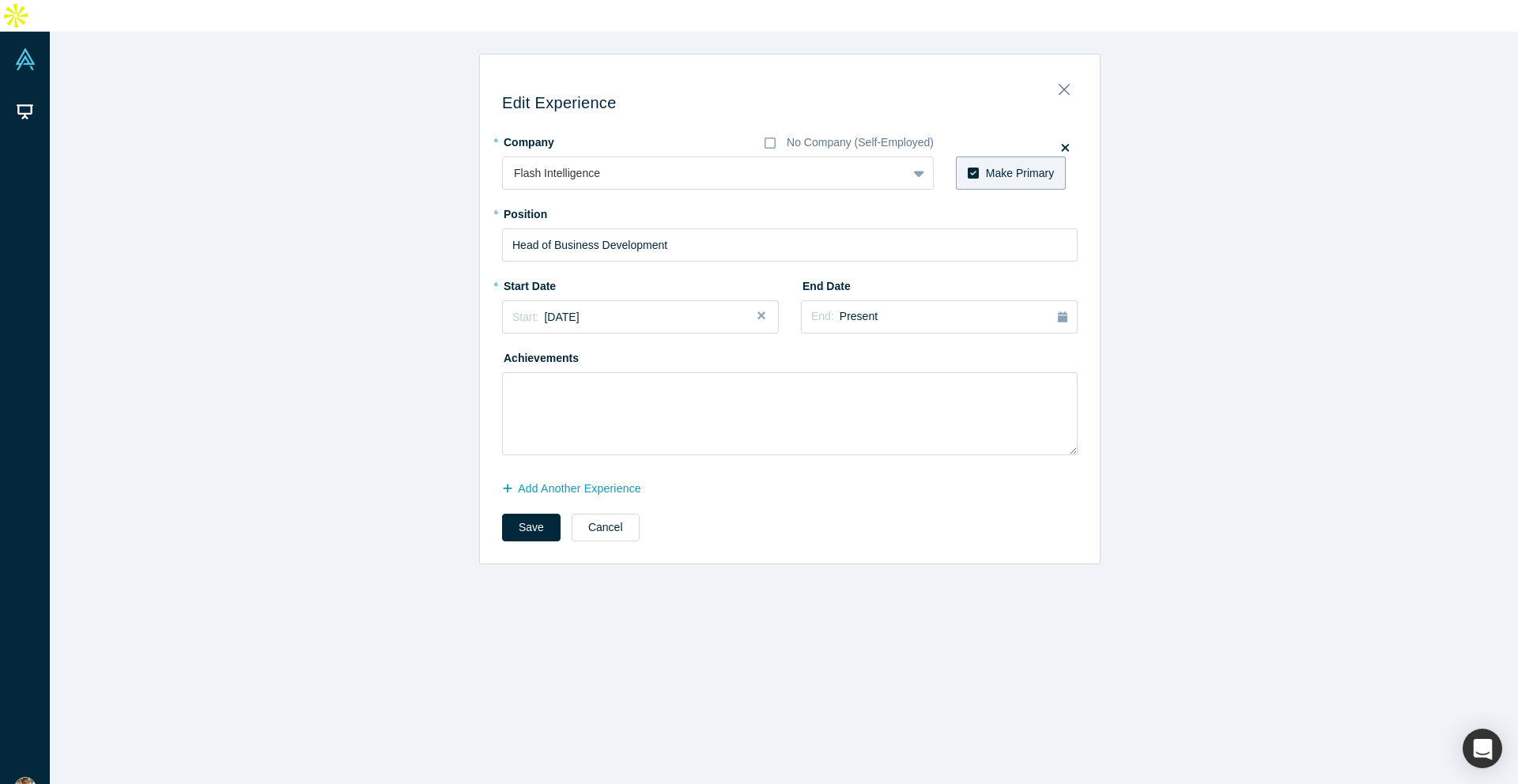
scroll to position [0, 0]
click at [714, 229] on input "Head of Business Development" at bounding box center [789, 245] width 576 height 34
type input "Business Development Officer"
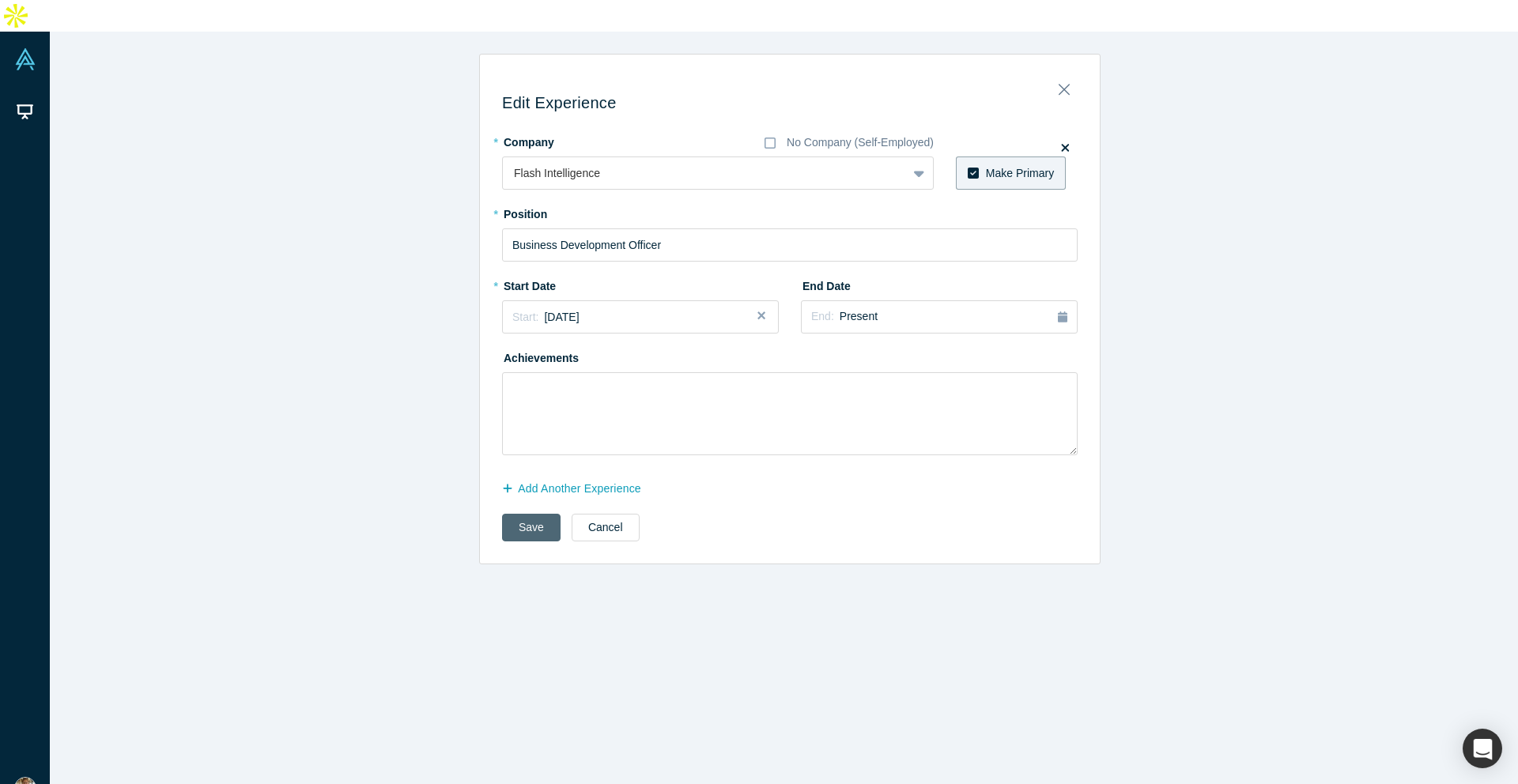
click at [519, 492] on button "Save" at bounding box center [531, 527] width 59 height 28
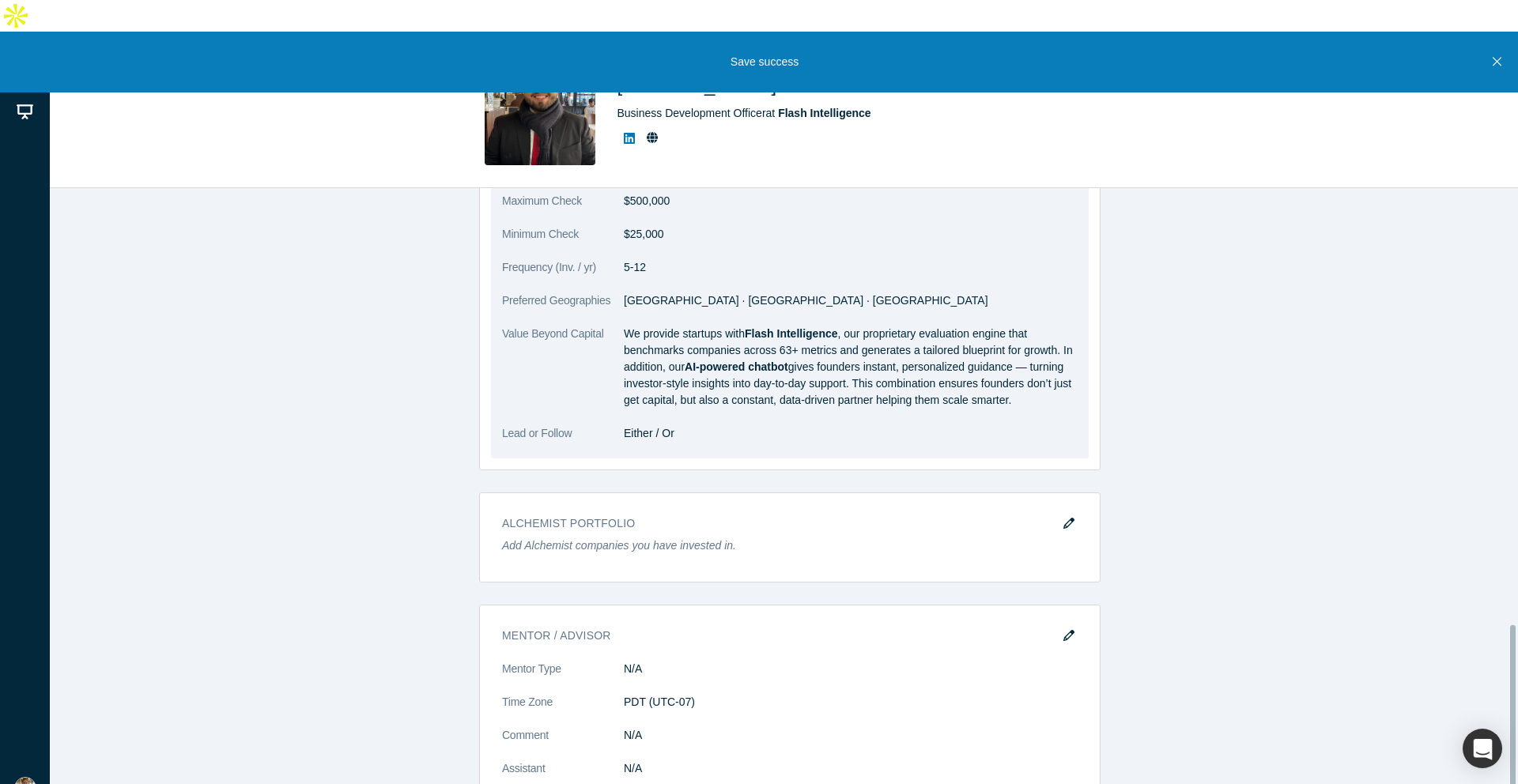
scroll to position [1581, 0]
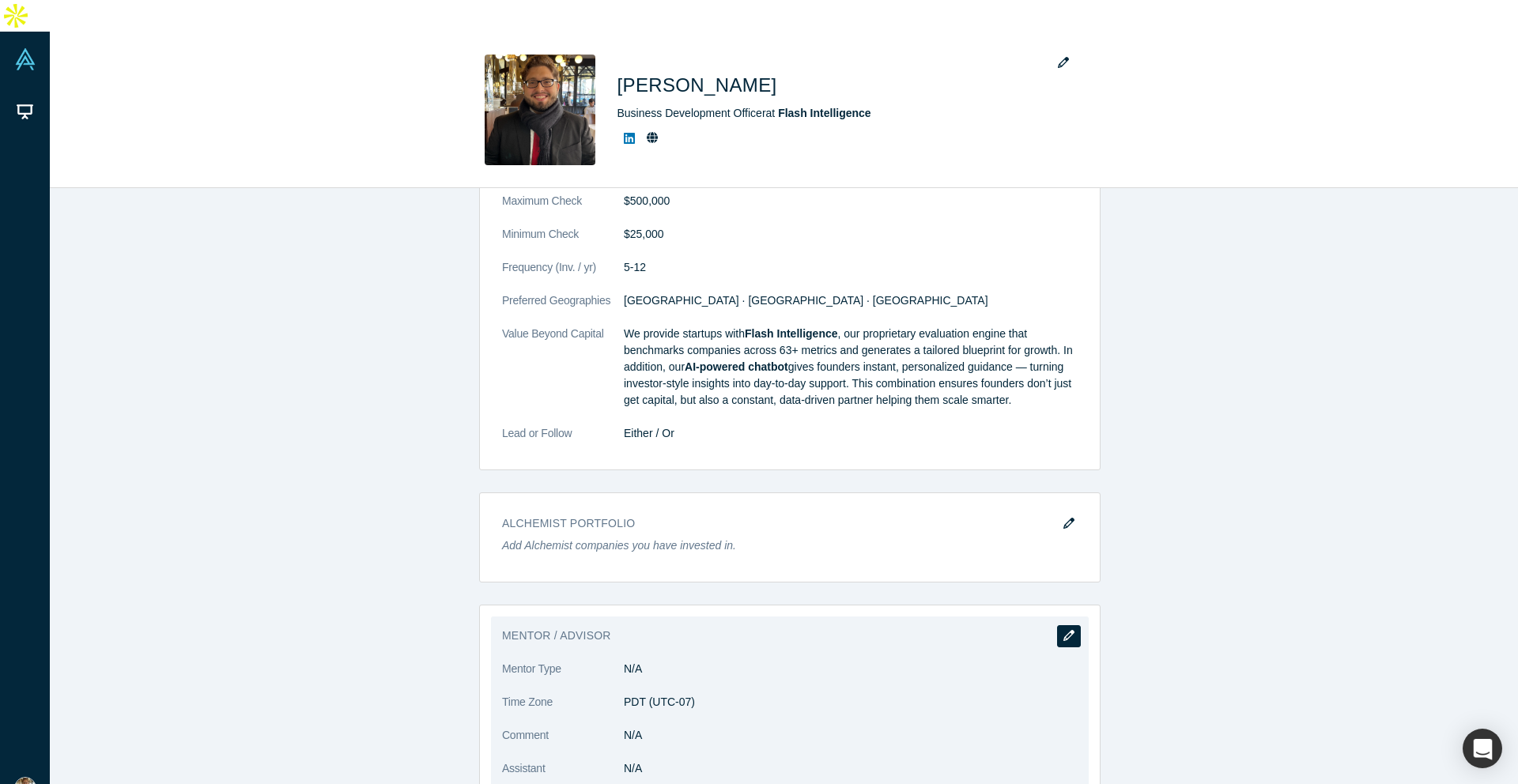
click at [1063, 492] on icon "button" at bounding box center [1068, 635] width 11 height 11
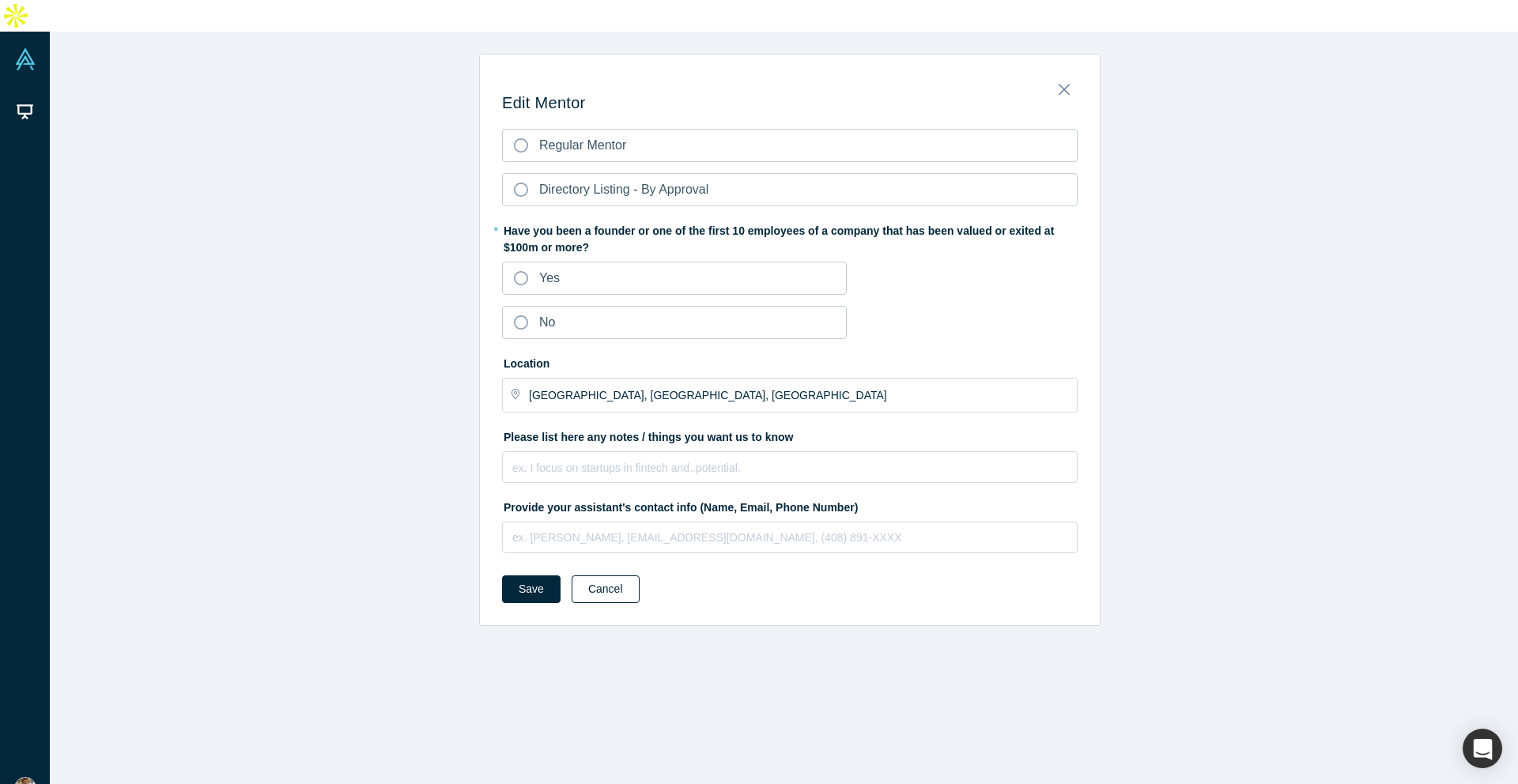
click at [607, 492] on button "Cancel" at bounding box center [605, 589] width 68 height 28
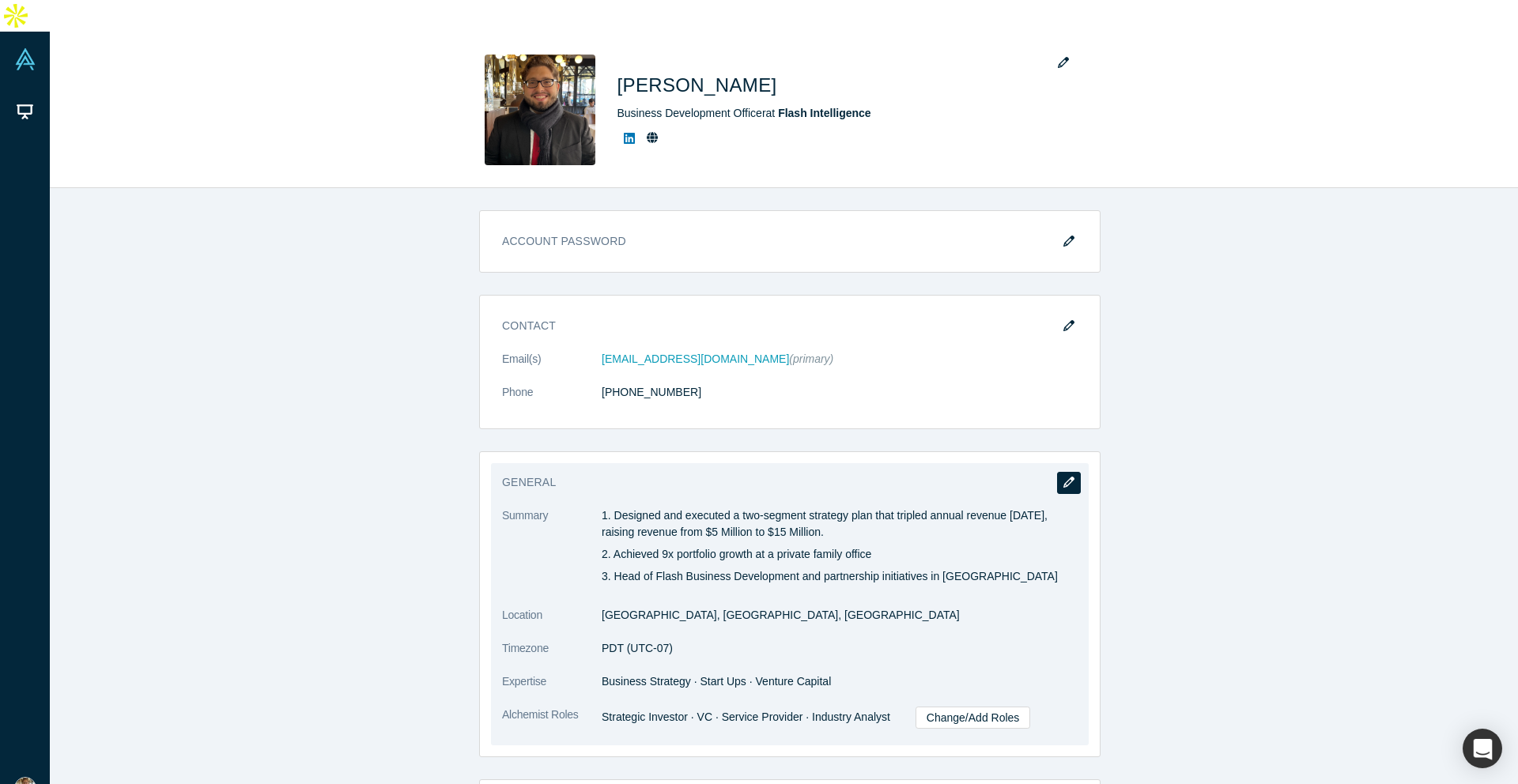
click at [1060, 472] on button "button" at bounding box center [1069, 483] width 24 height 22
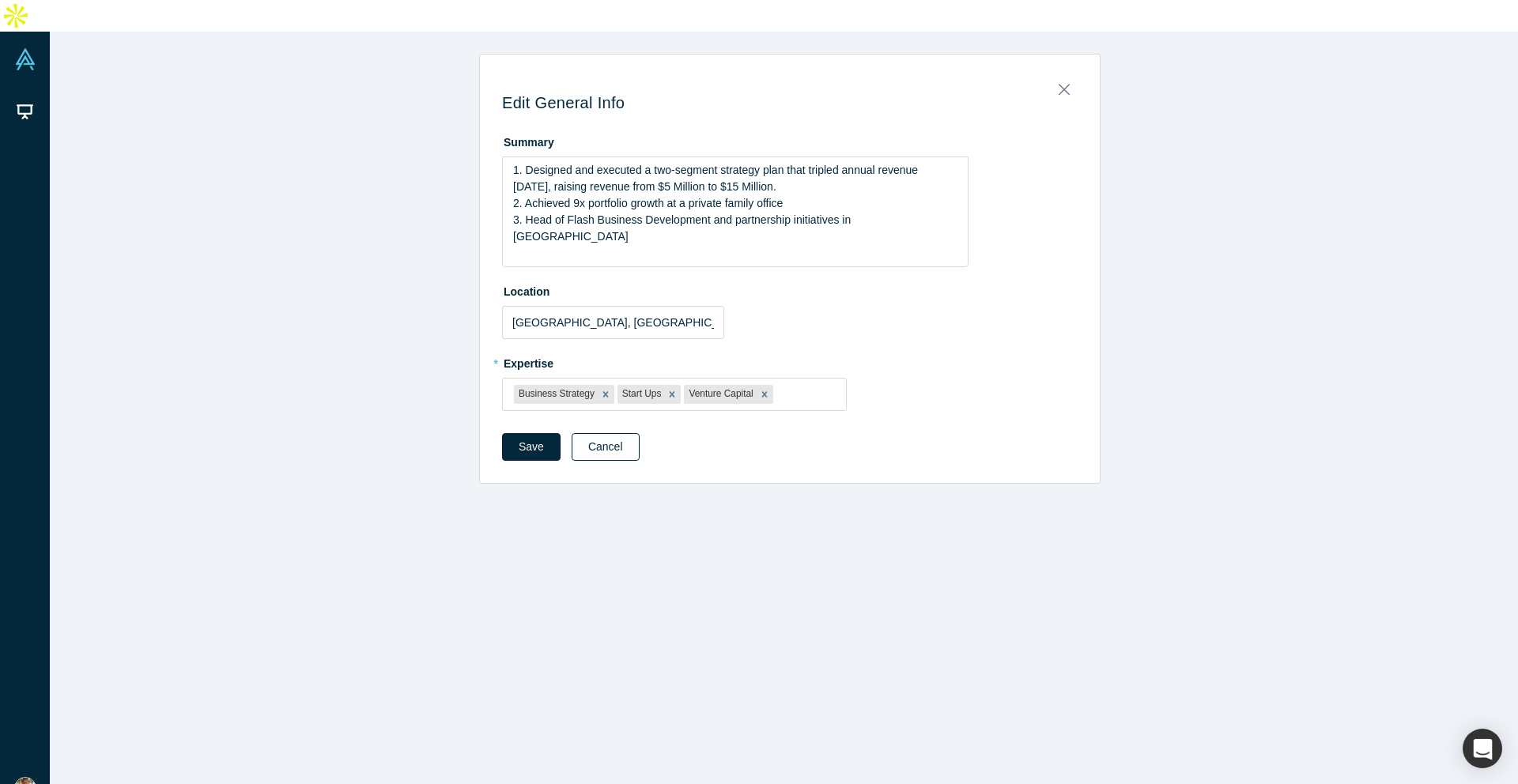
click at [617, 434] on button "Cancel" at bounding box center [605, 447] width 68 height 28
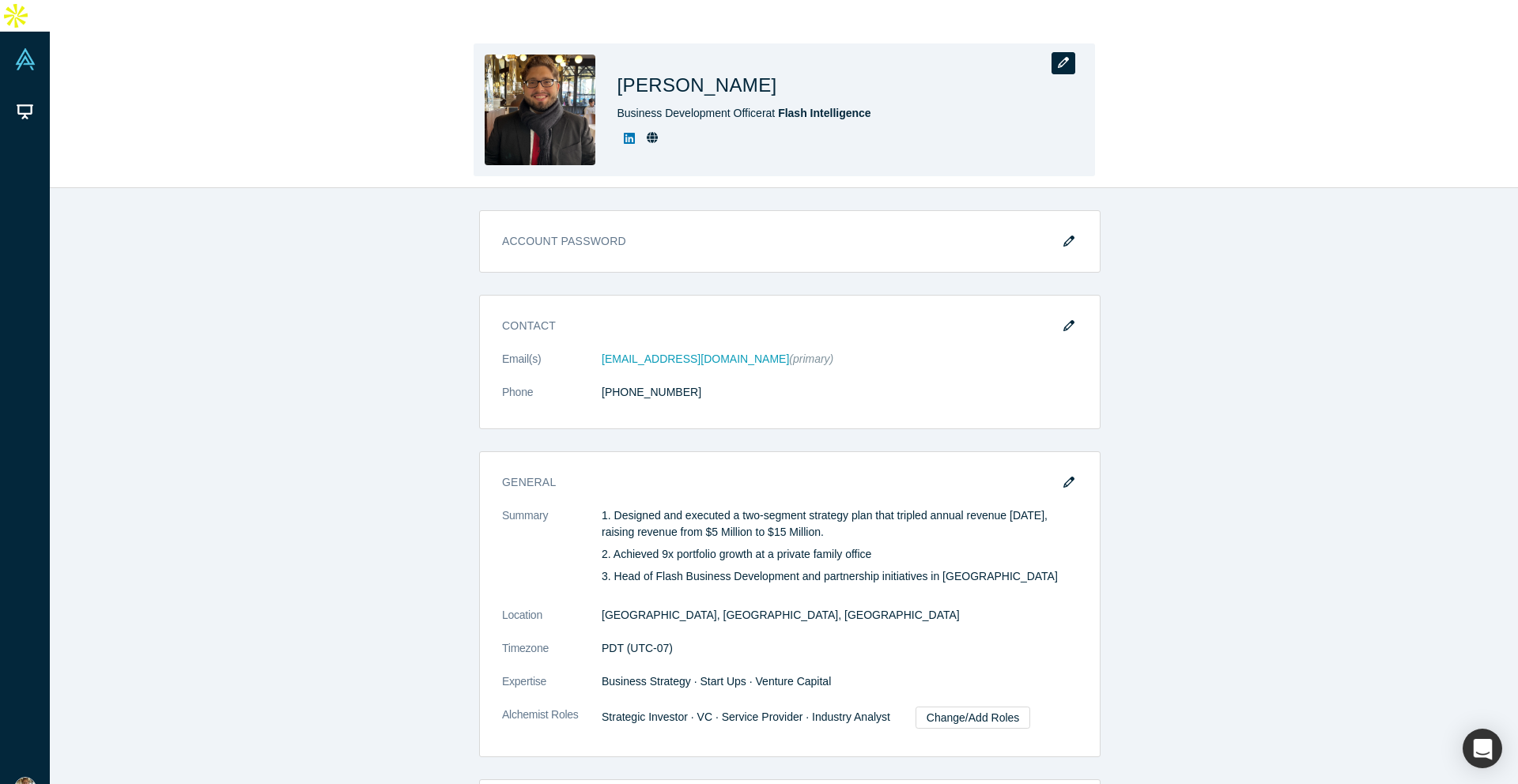
click at [1053, 52] on button "button" at bounding box center [1063, 63] width 24 height 22
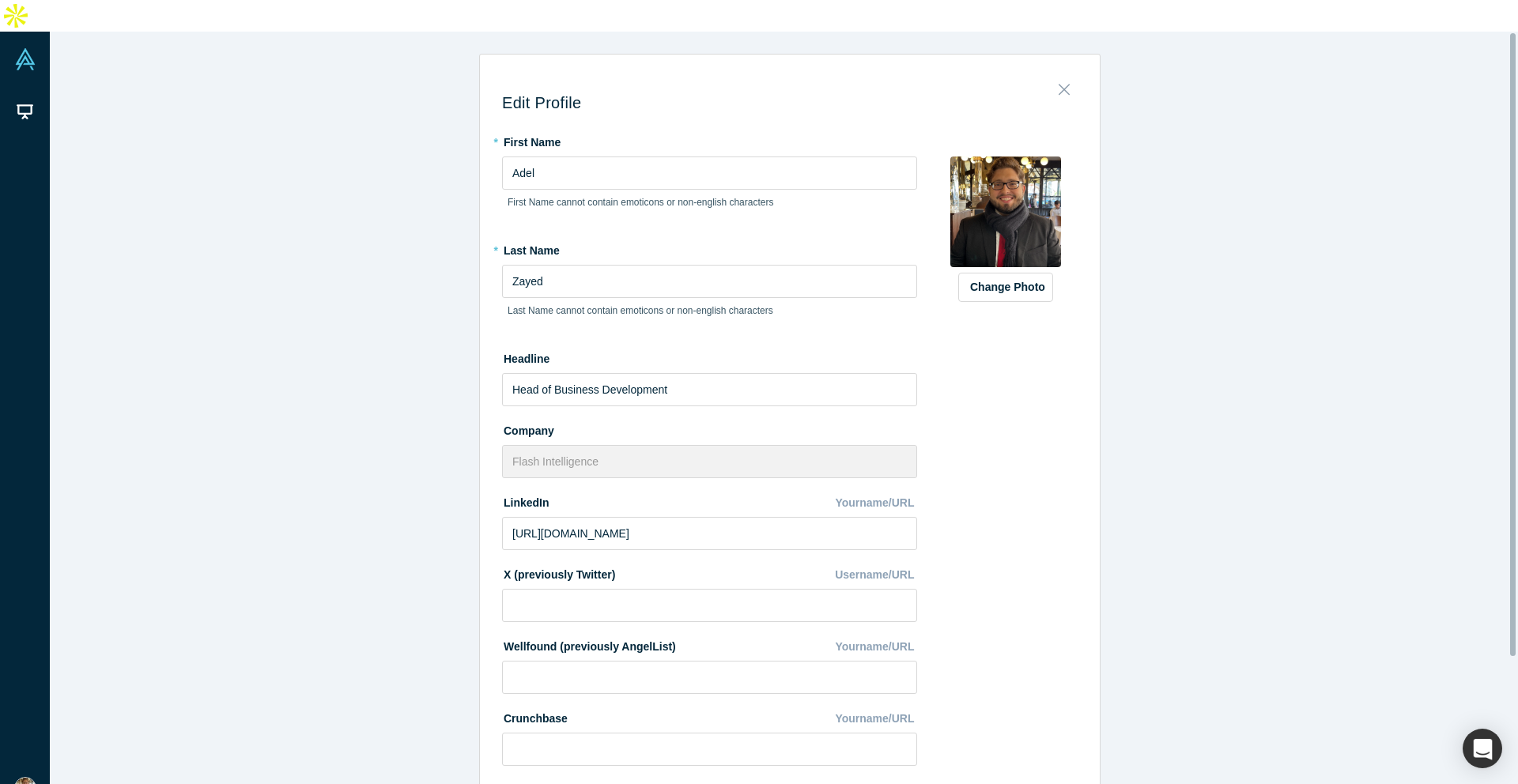
click at [1058, 85] on icon "Close" at bounding box center [1063, 90] width 11 height 11
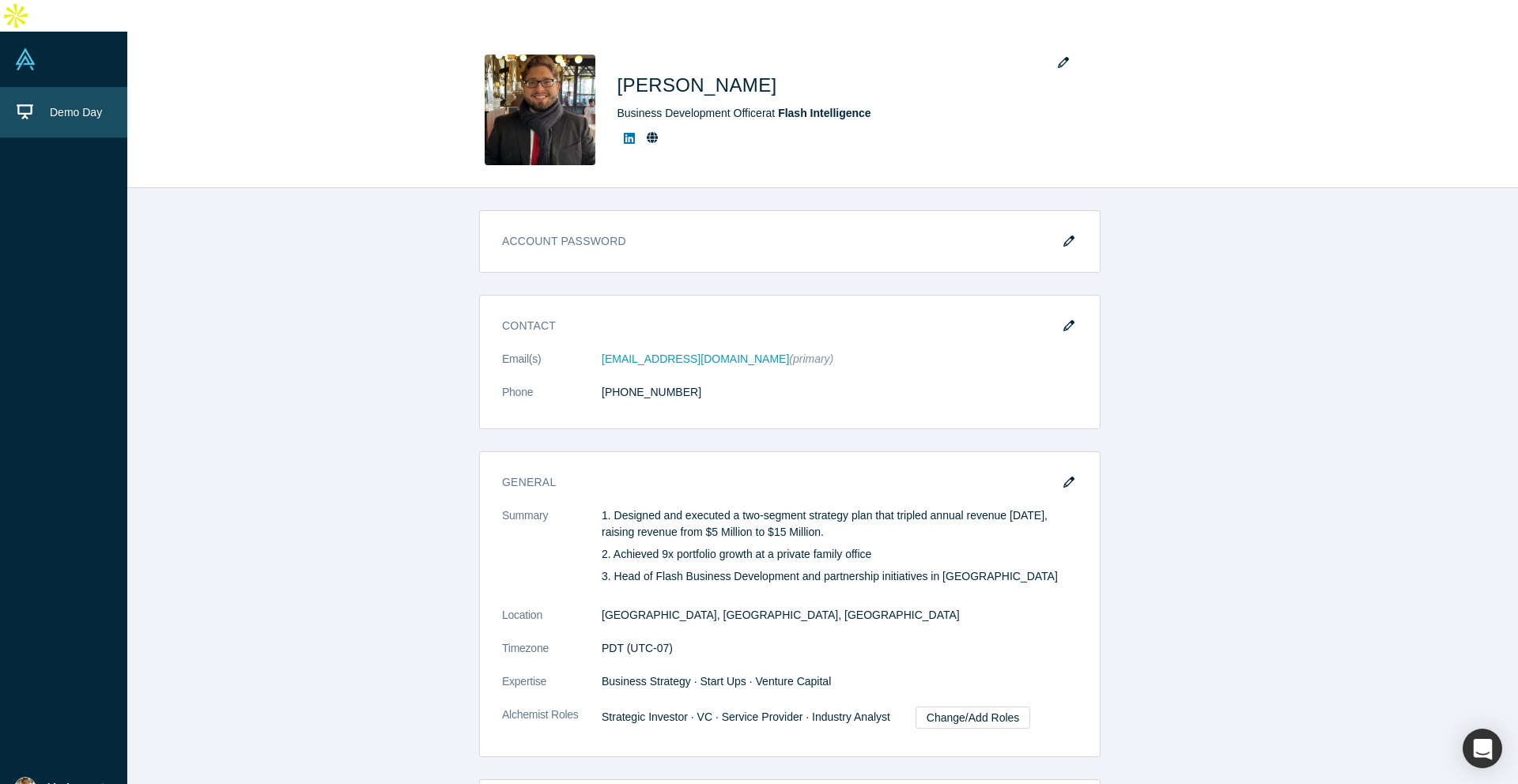
click at [100, 96] on link "Demo Day" at bounding box center [70, 112] width 140 height 50
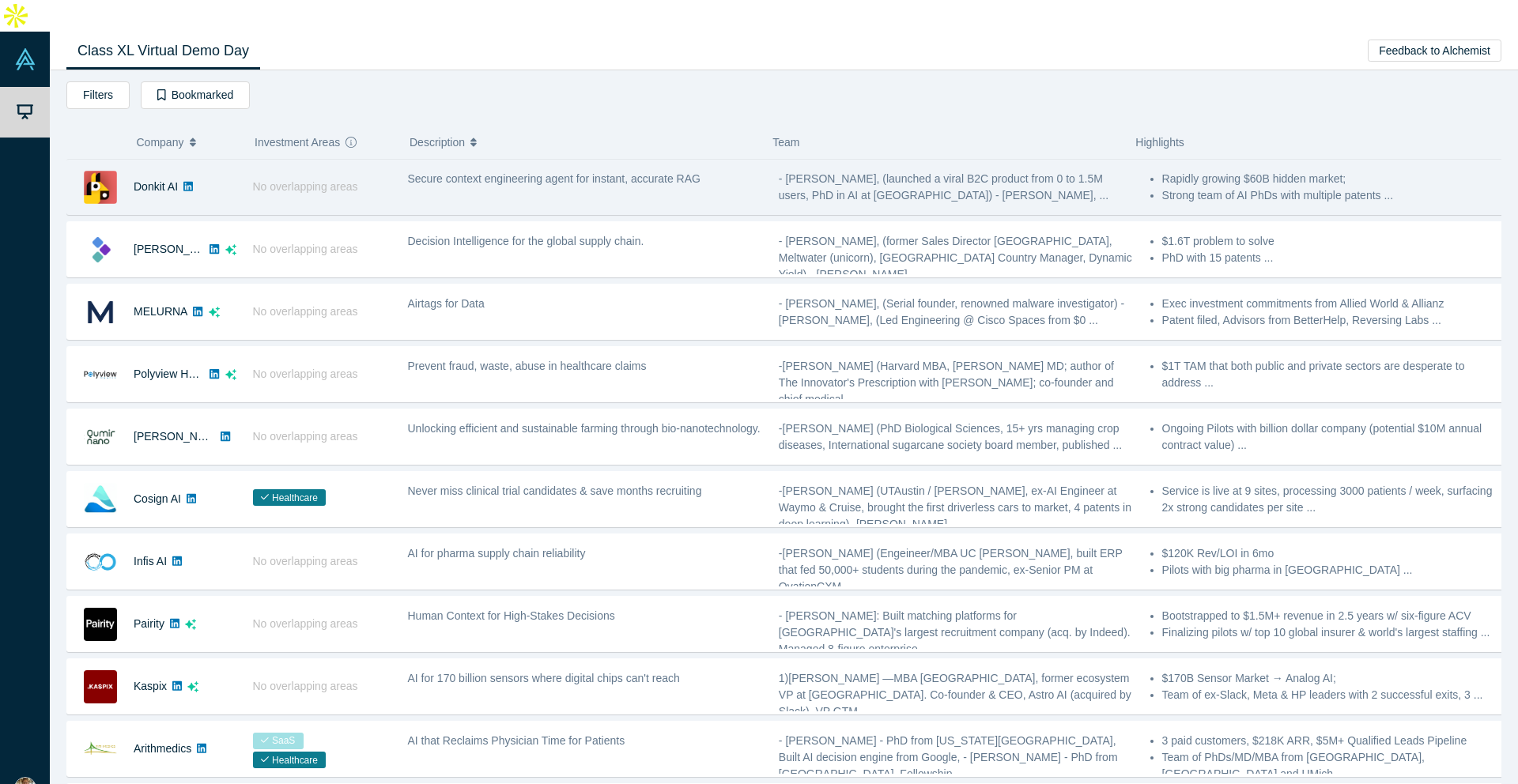
click at [224, 160] on div "Donkit AI" at bounding box center [151, 187] width 169 height 55
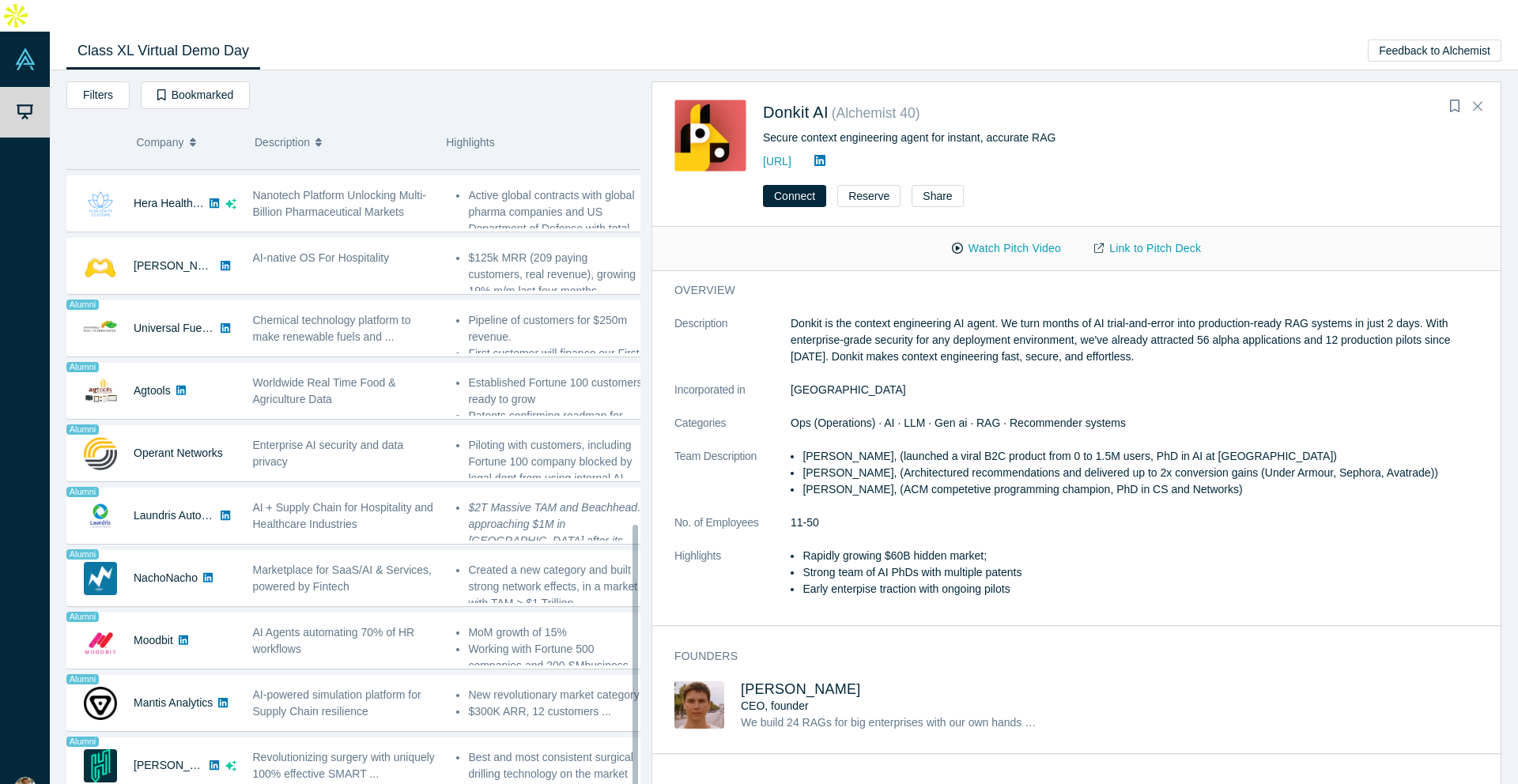
scroll to position [859, 0]
